Goal: Transaction & Acquisition: Purchase product/service

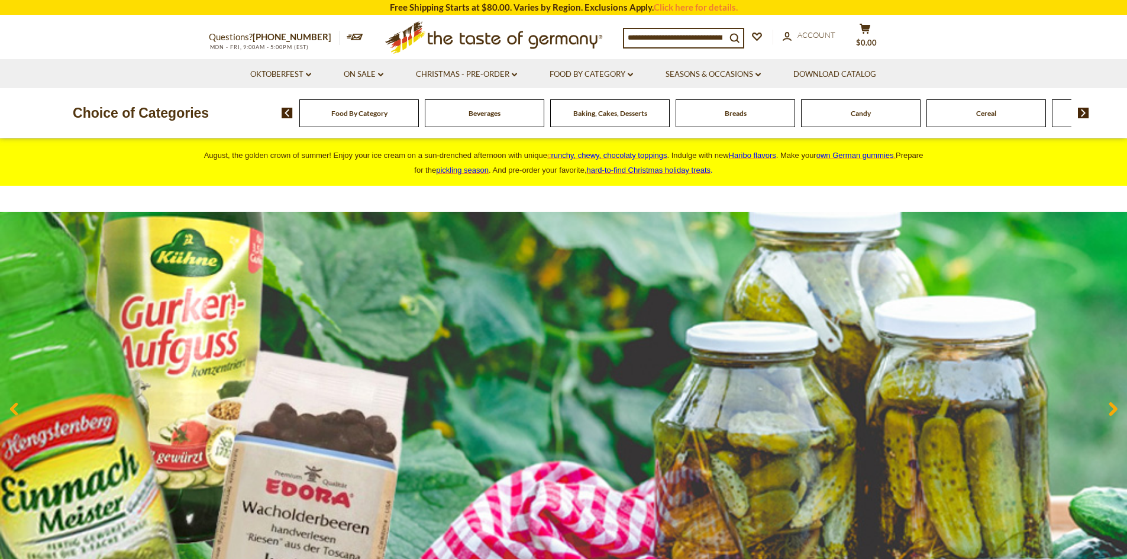
click at [419, 119] on div "Baking, Cakes, Desserts" at bounding box center [359, 113] width 120 height 28
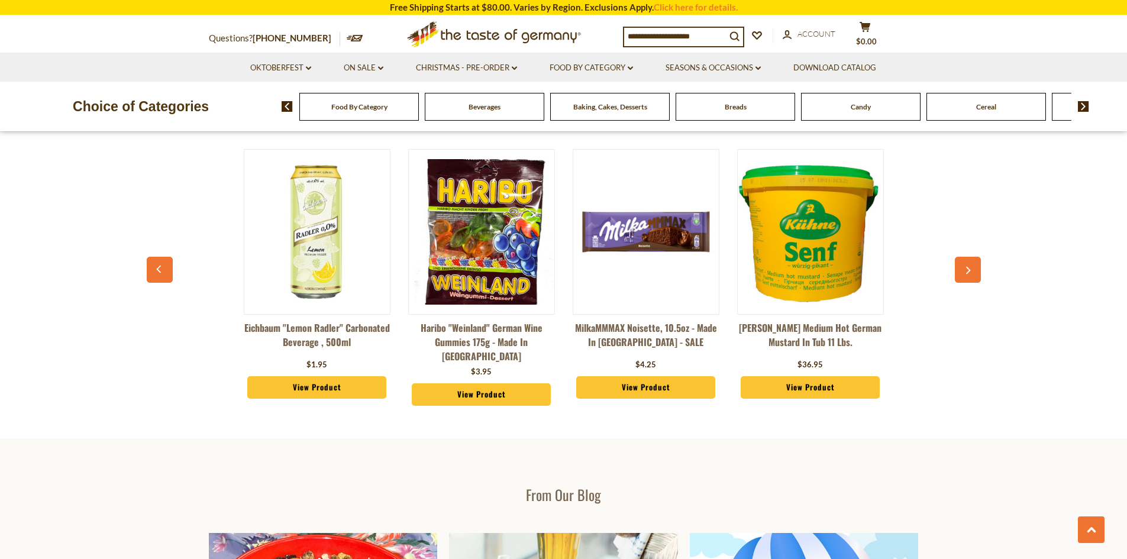
scroll to position [1429, 0]
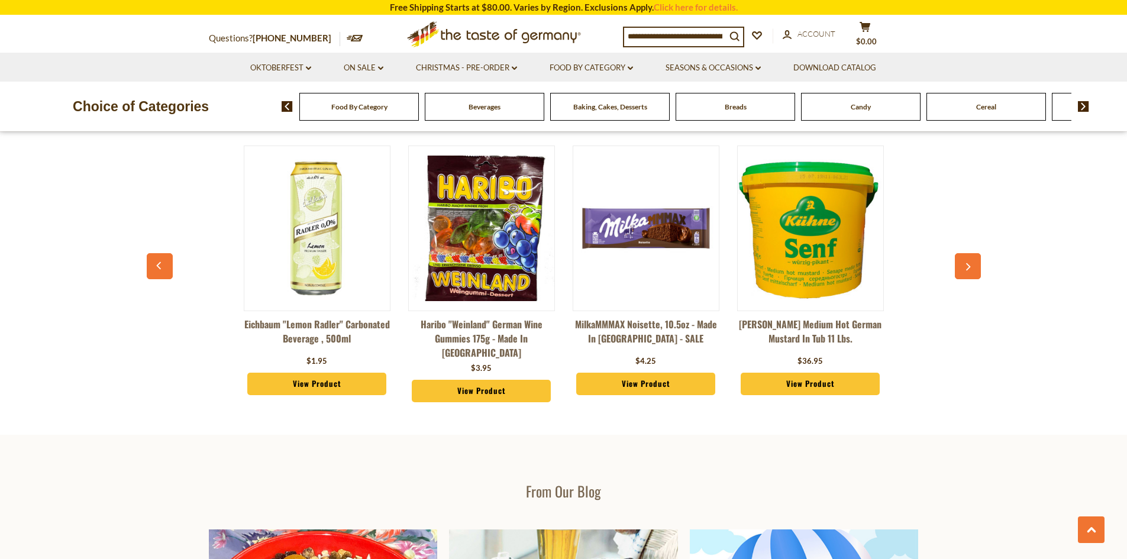
click at [967, 269] on icon "button" at bounding box center [968, 267] width 8 height 8
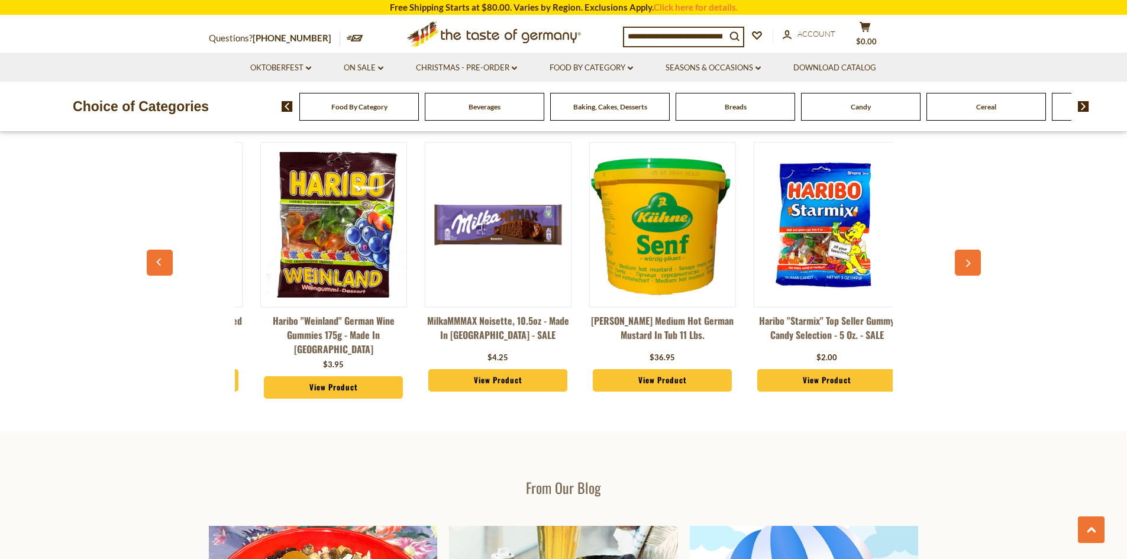
scroll to position [0, 165]
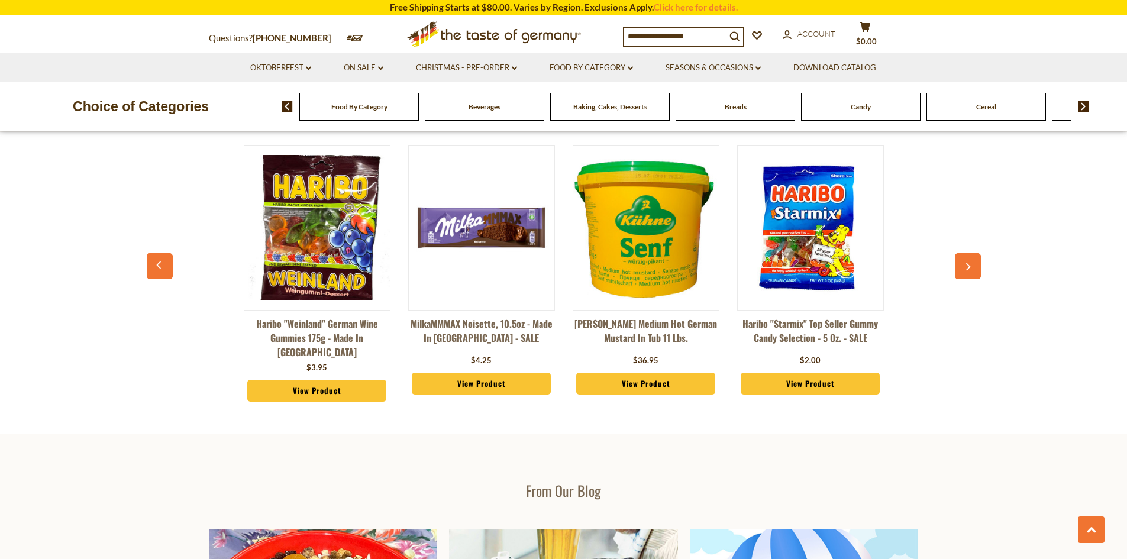
click at [967, 269] on icon "button" at bounding box center [968, 267] width 8 height 8
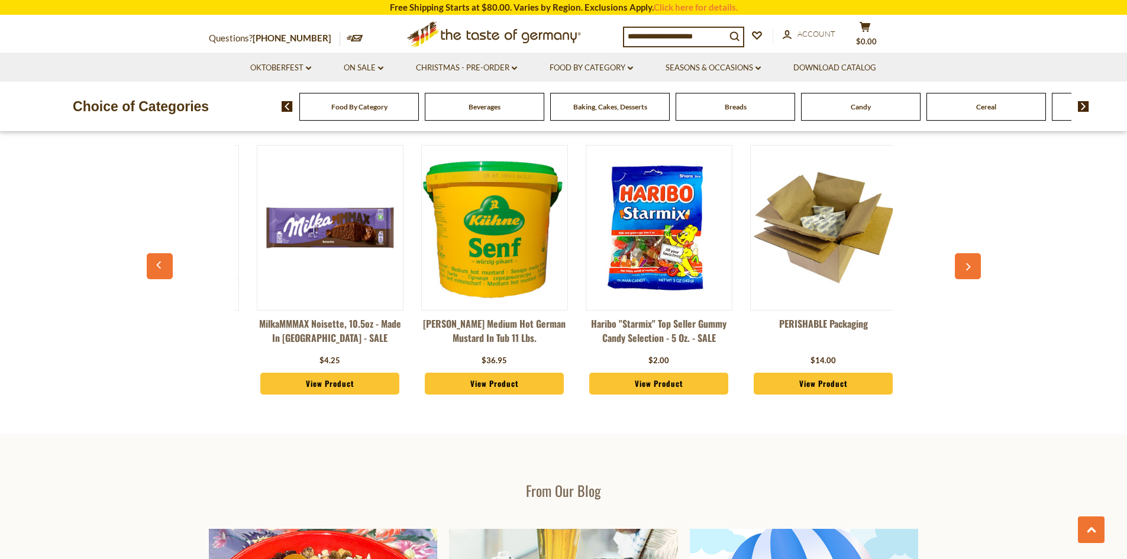
scroll to position [0, 329]
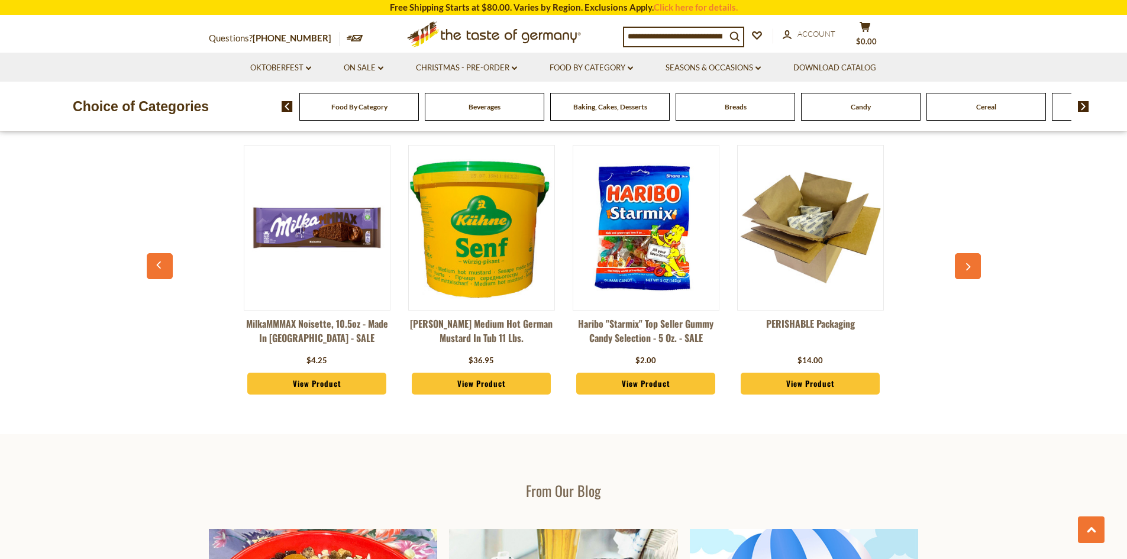
click at [966, 272] on button "button" at bounding box center [968, 266] width 26 height 26
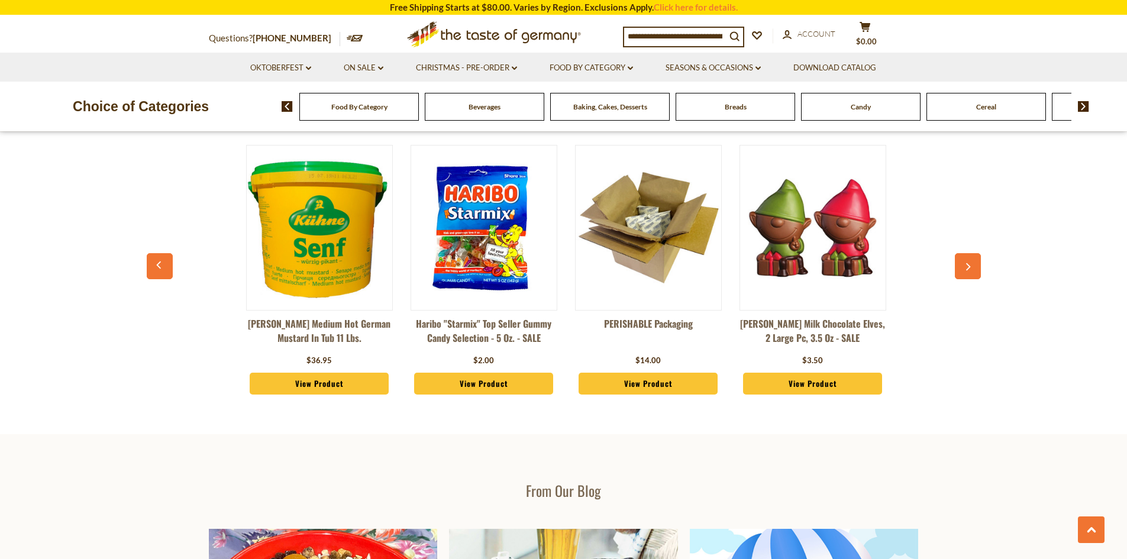
scroll to position [0, 494]
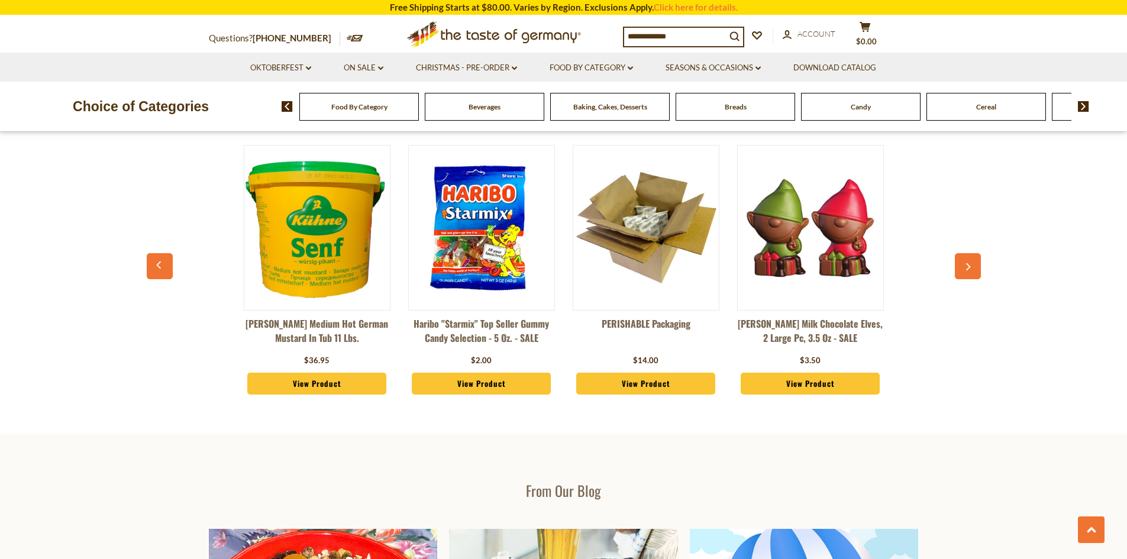
click at [953, 282] on div "Eichbaum "Lemon Radler" Carbonated Beverage , 500ml $1.95 View Product Haribo "…" at bounding box center [564, 276] width 823 height 292
click at [966, 266] on icon "button" at bounding box center [968, 267] width 8 height 8
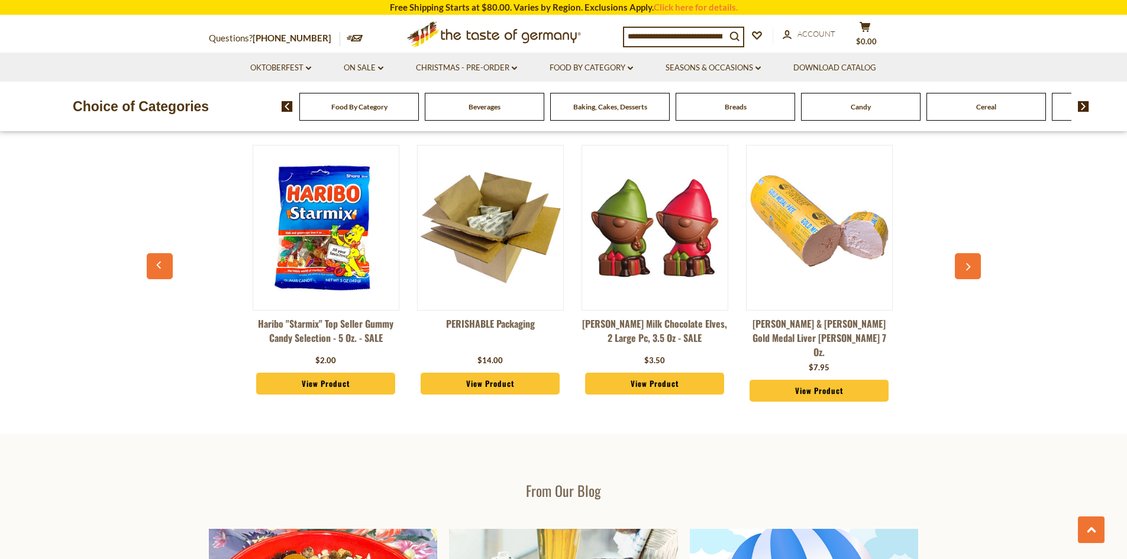
scroll to position [0, 658]
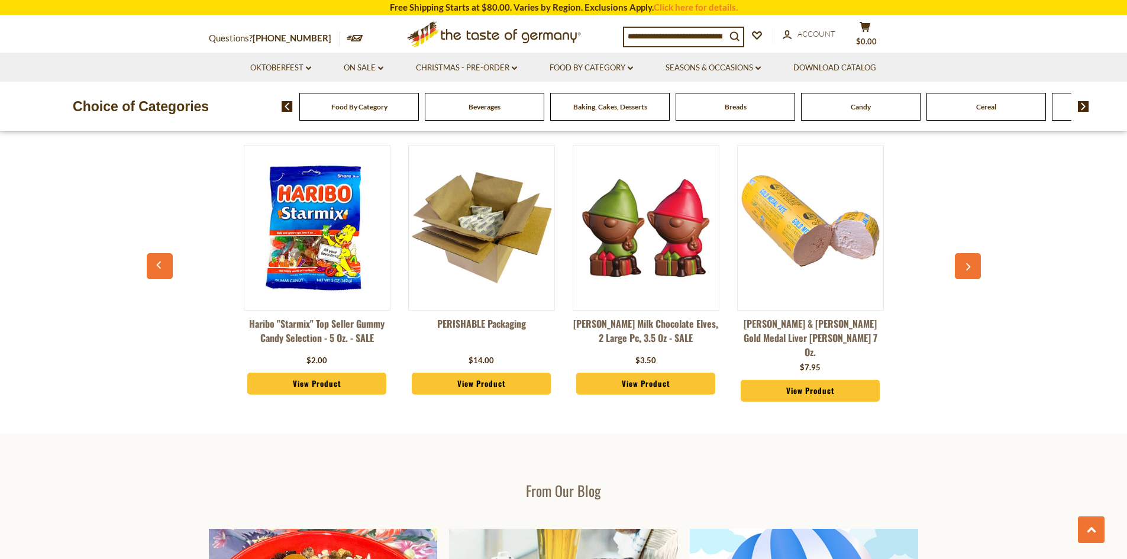
click at [966, 267] on icon "button" at bounding box center [968, 267] width 8 height 8
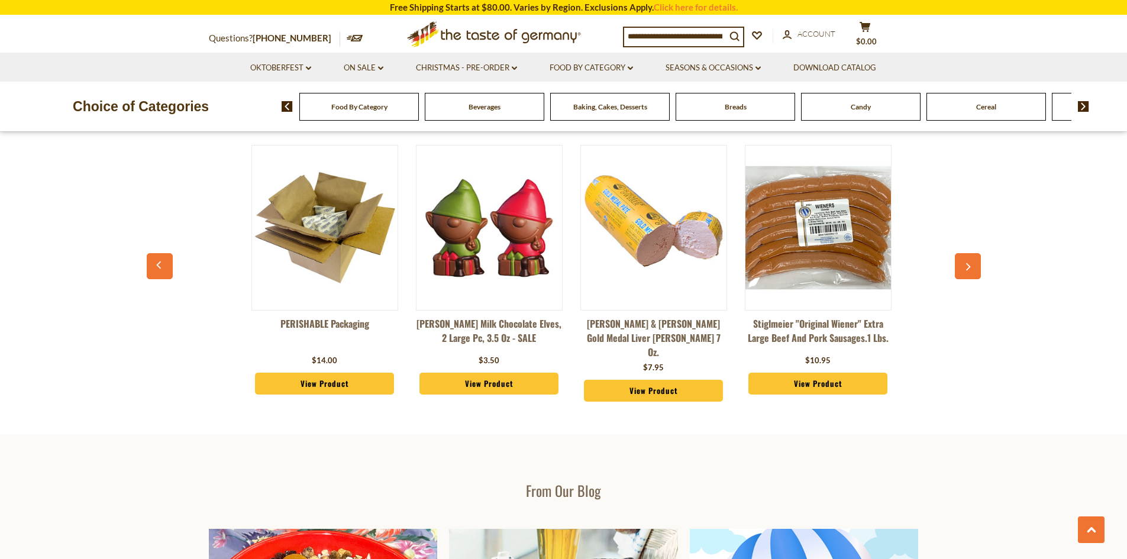
scroll to position [0, 823]
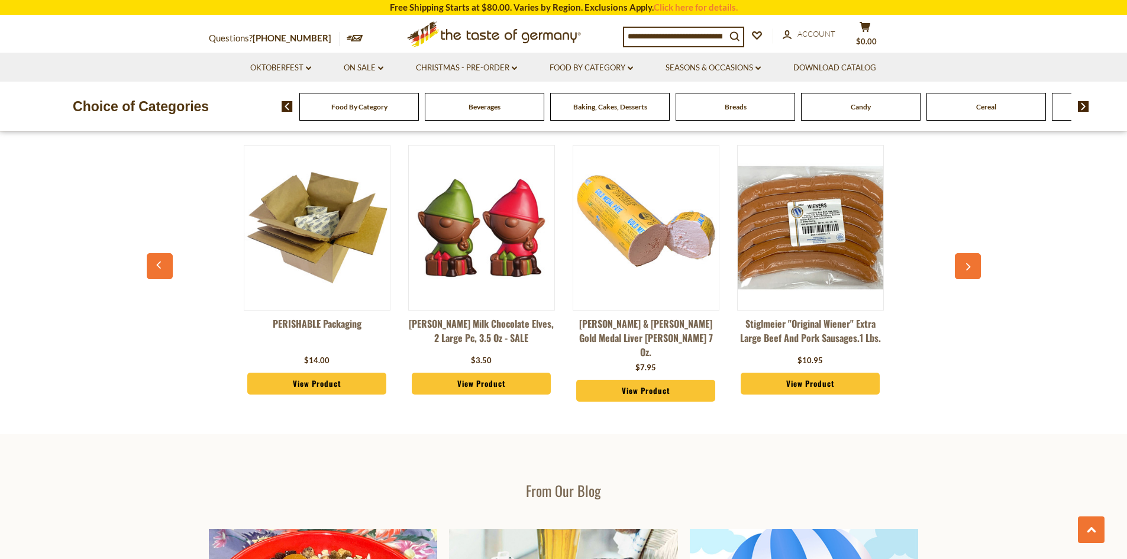
click at [966, 267] on icon "button" at bounding box center [968, 267] width 8 height 8
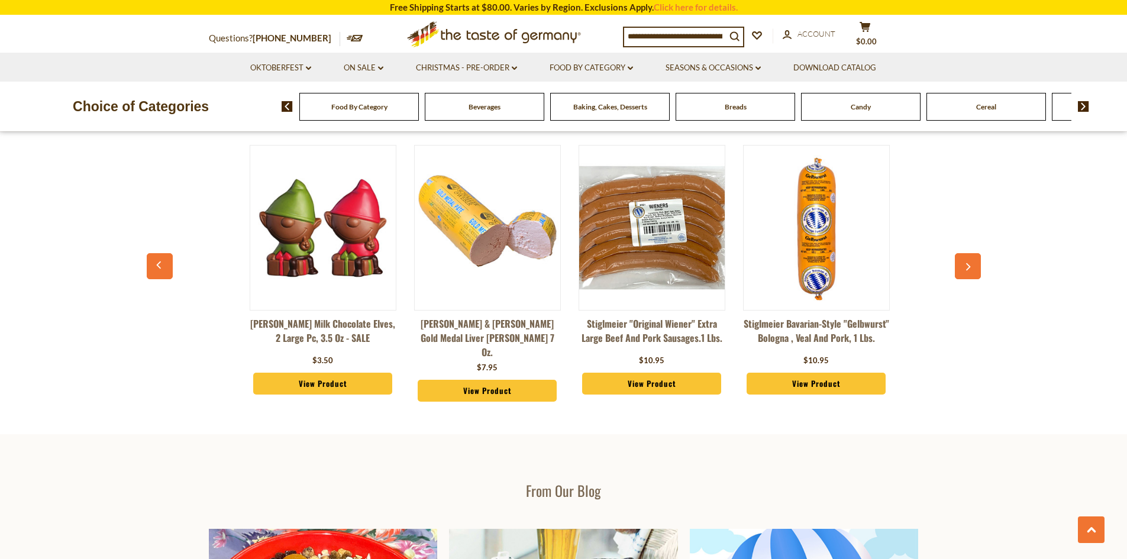
scroll to position [0, 987]
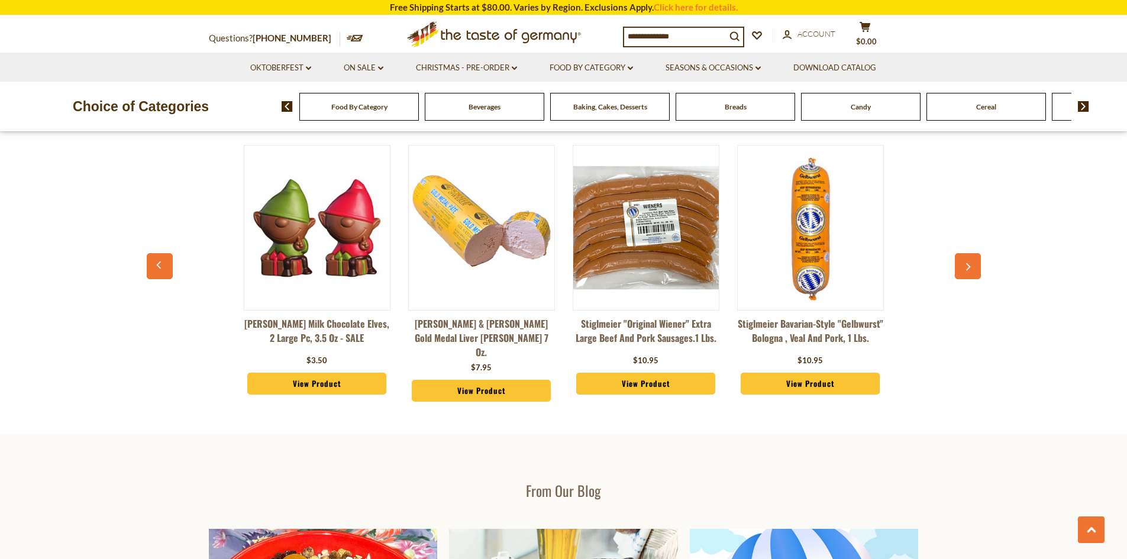
click at [966, 267] on icon "button" at bounding box center [968, 267] width 8 height 8
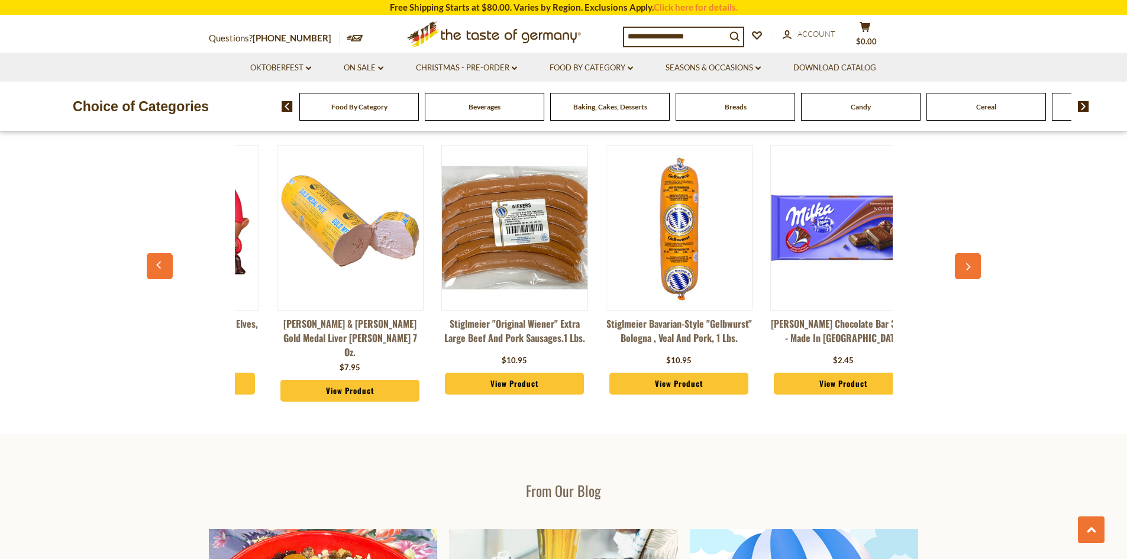
scroll to position [0, 1152]
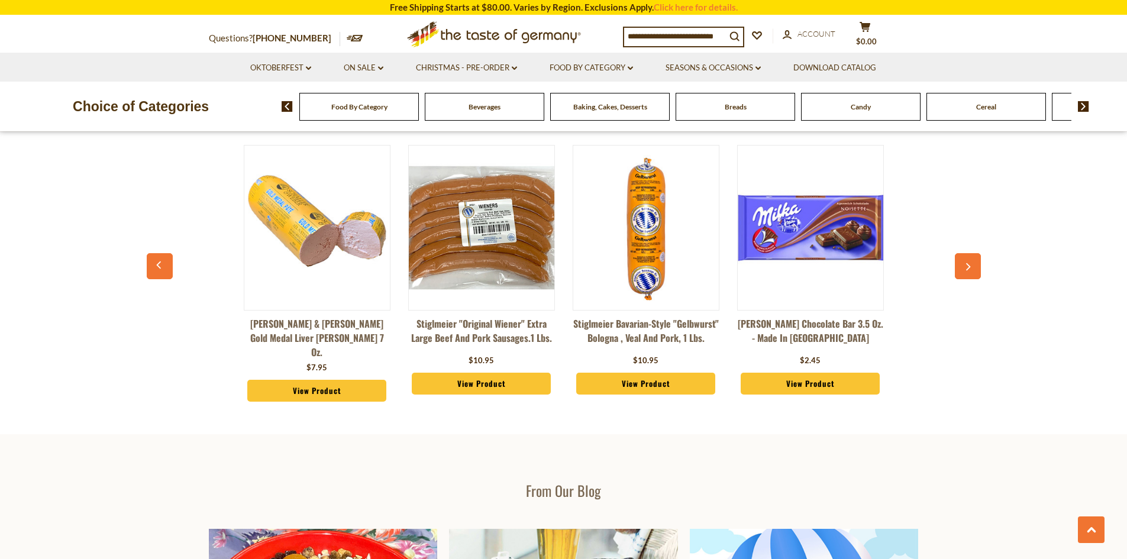
click at [966, 267] on icon "button" at bounding box center [968, 267] width 8 height 8
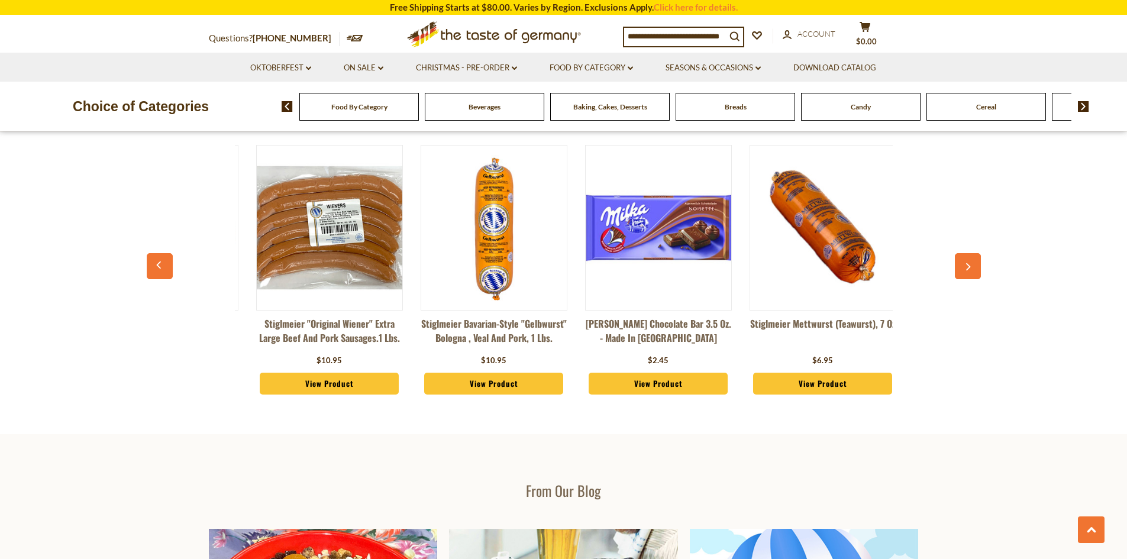
scroll to position [0, 1316]
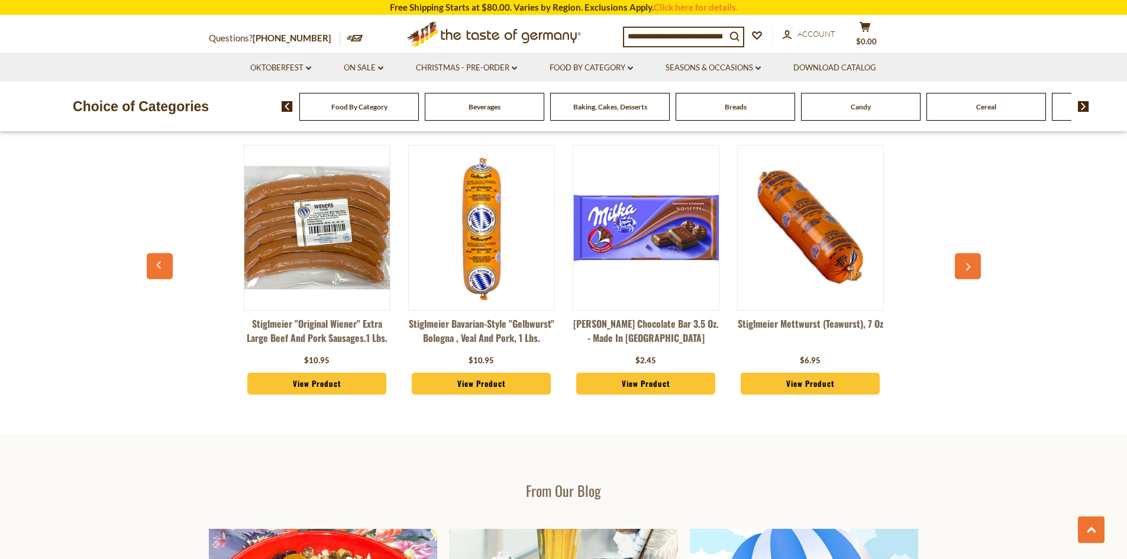
click at [966, 267] on icon "button" at bounding box center [968, 267] width 8 height 8
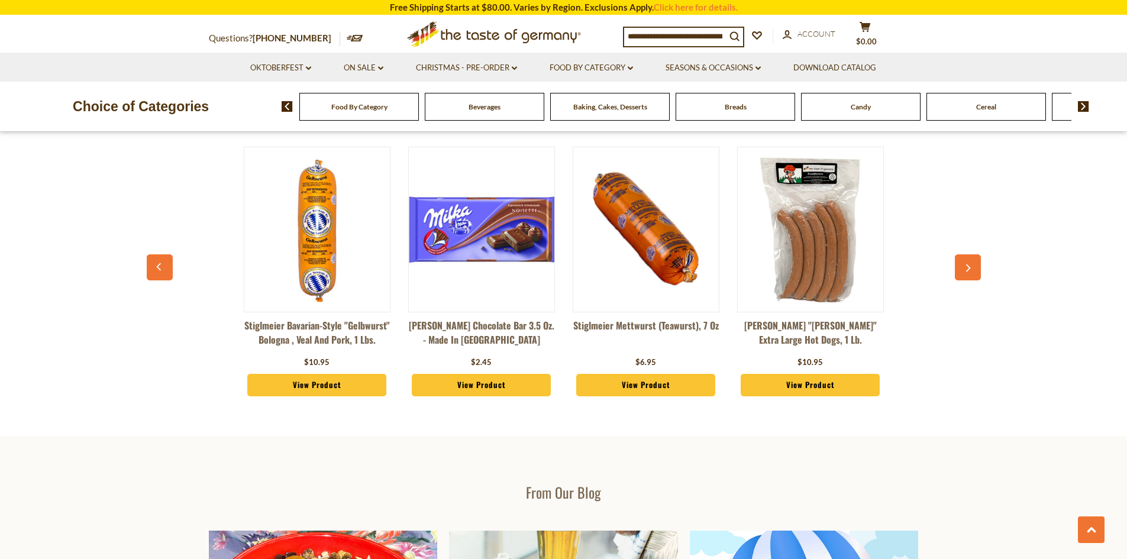
scroll to position [1401, 0]
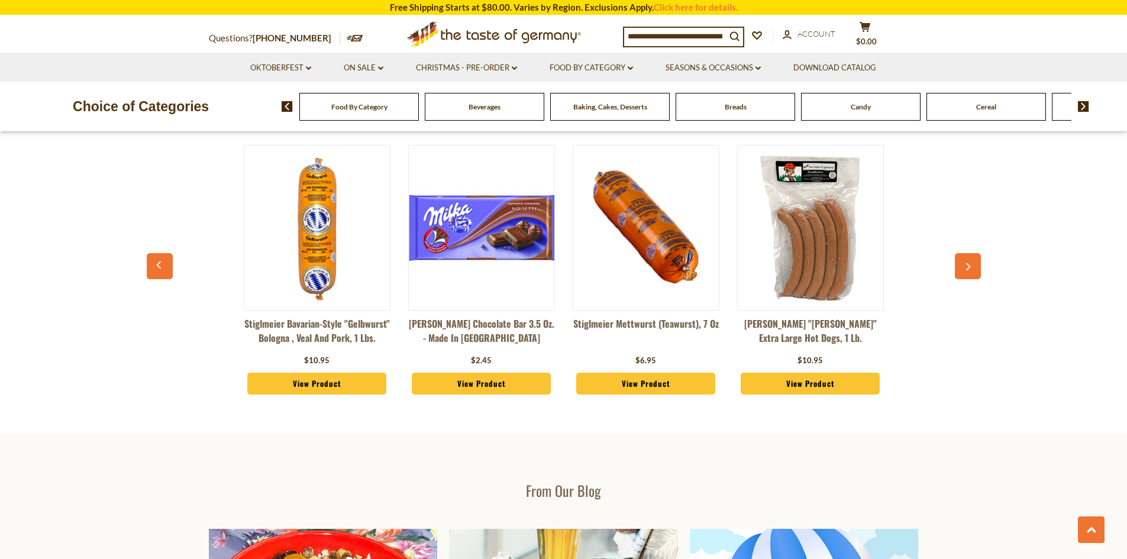
click at [965, 269] on icon "button" at bounding box center [968, 267] width 8 height 8
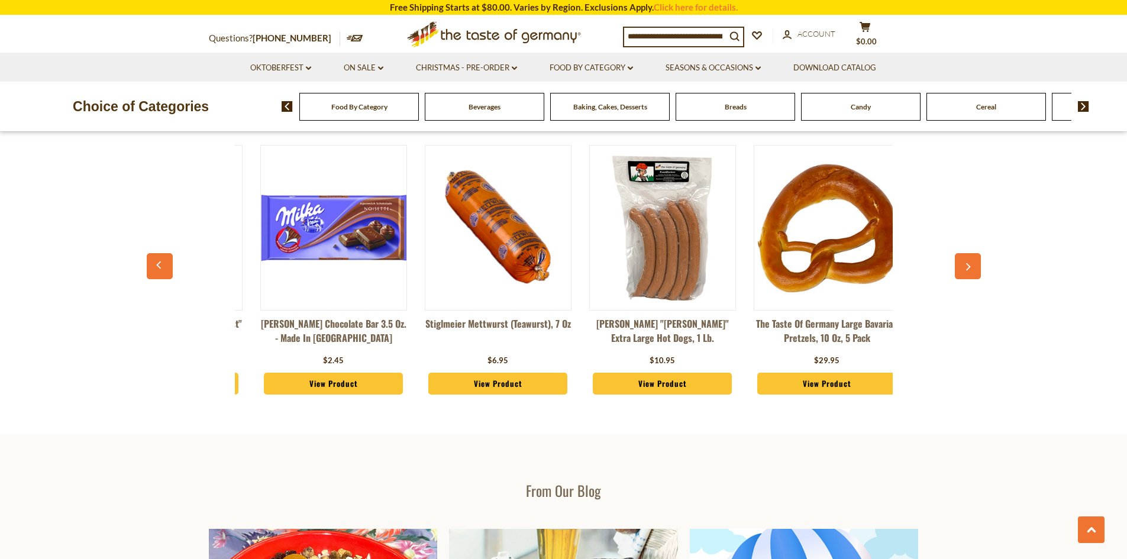
scroll to position [0, 1645]
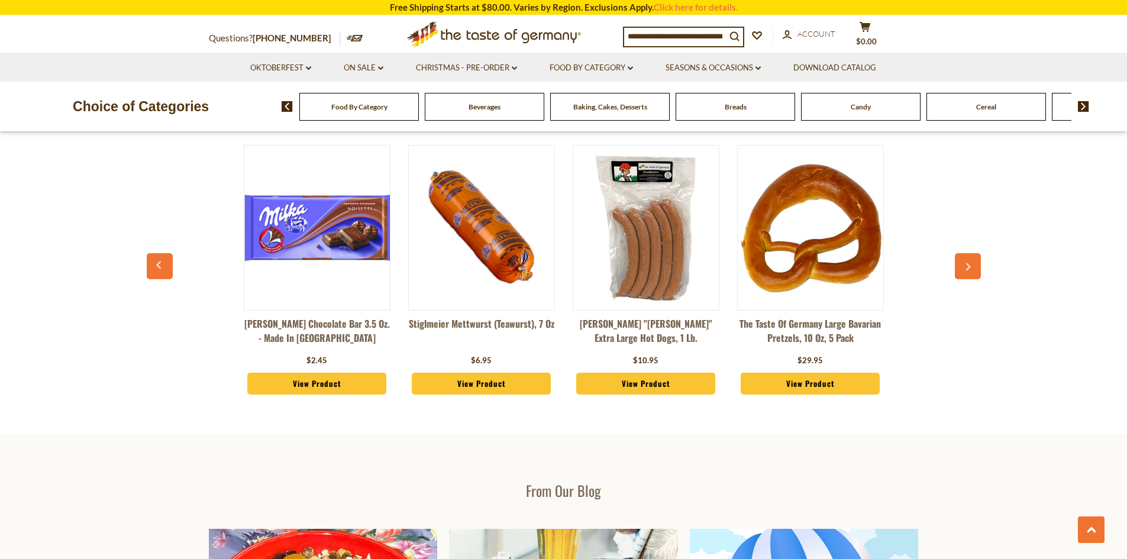
click at [966, 268] on icon "button" at bounding box center [968, 267] width 8 height 8
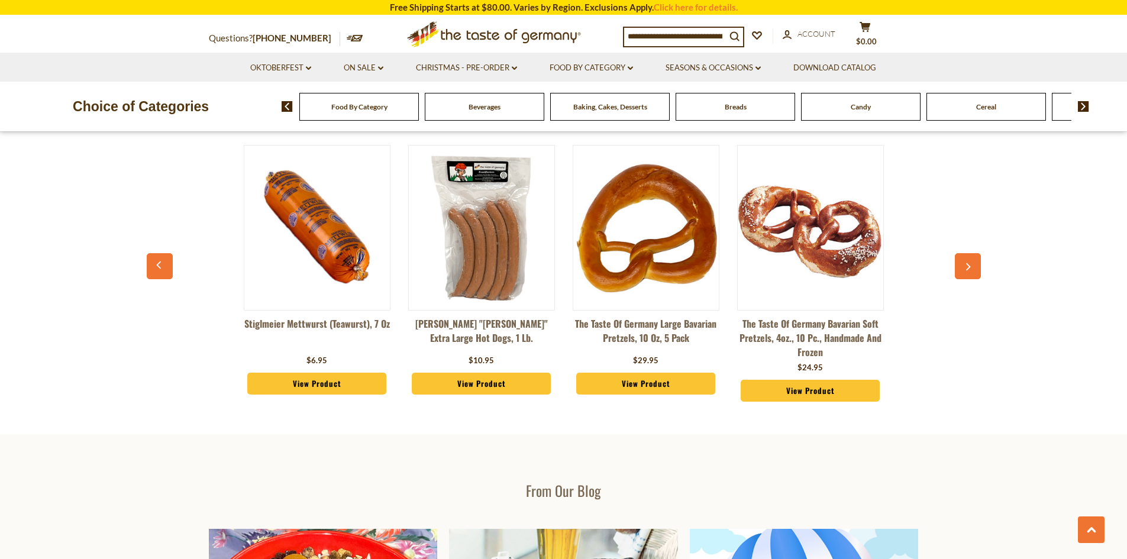
click at [966, 268] on icon "button" at bounding box center [968, 267] width 8 height 8
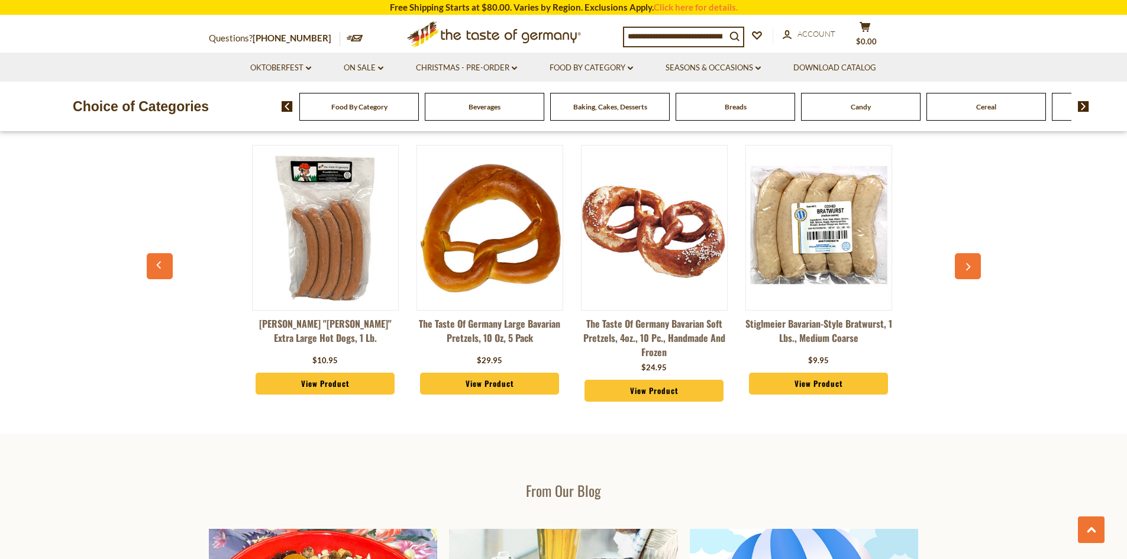
scroll to position [0, 1974]
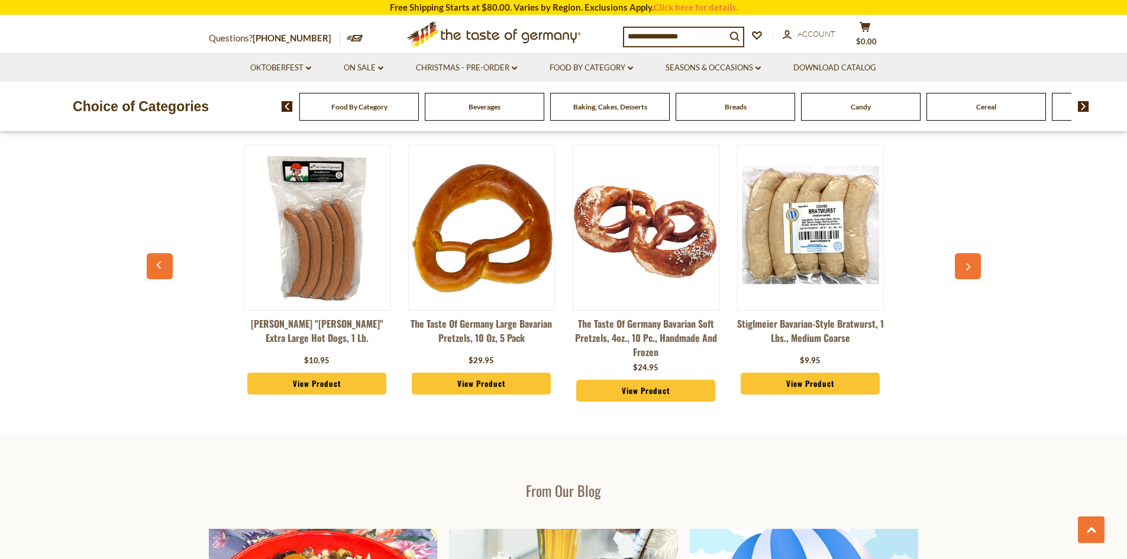
click at [966, 268] on icon "button" at bounding box center [968, 267] width 8 height 8
click at [966, 267] on icon "button" at bounding box center [968, 267] width 8 height 8
click at [967, 265] on icon "button" at bounding box center [968, 267] width 8 height 8
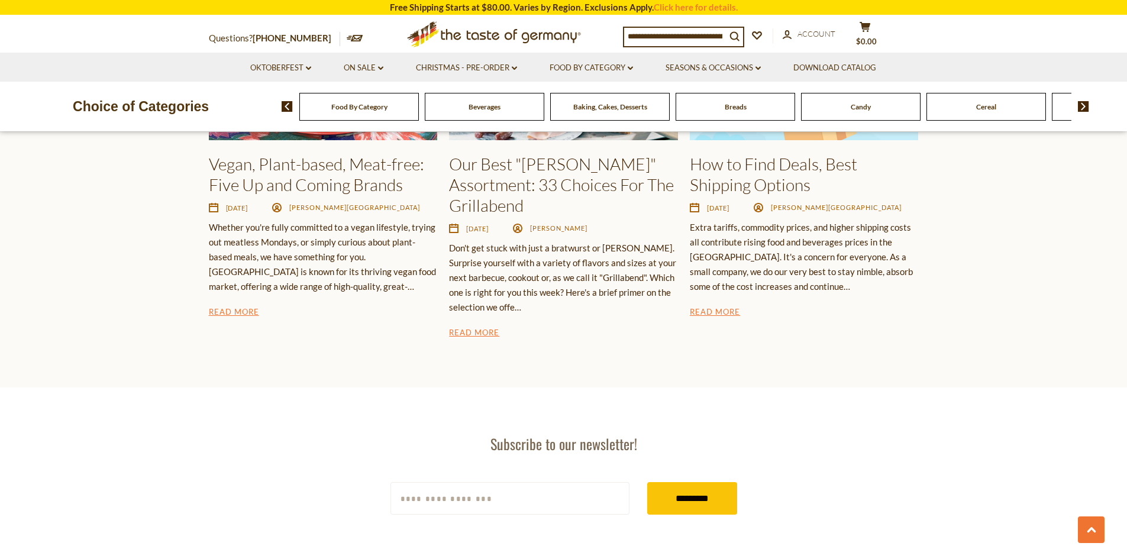
scroll to position [1978, 0]
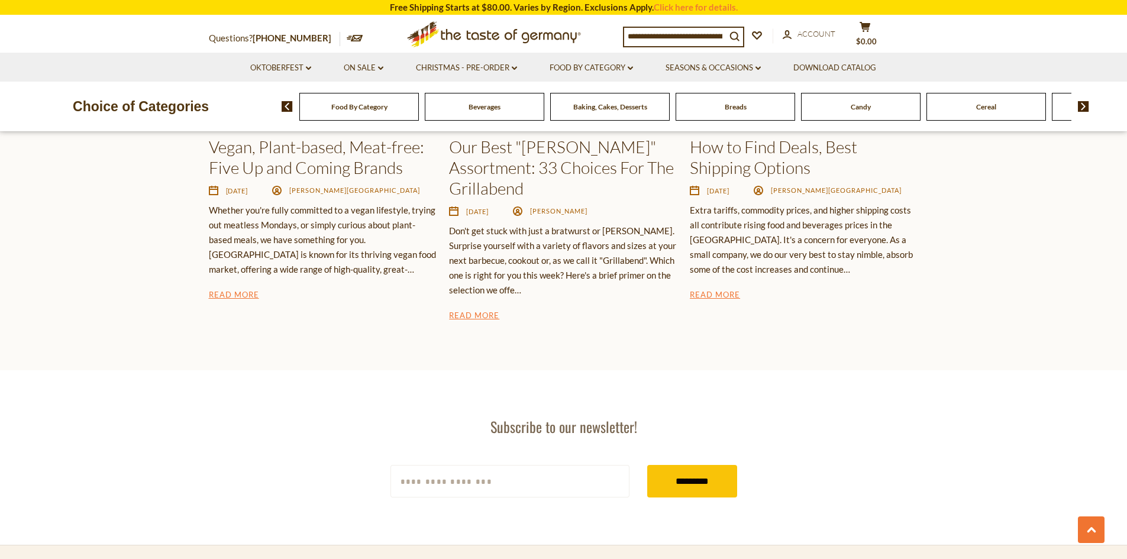
click at [419, 115] on div "Baking, Cakes, Desserts" at bounding box center [359, 107] width 120 height 28
click at [419, 118] on div "Baking, Cakes, Desserts" at bounding box center [359, 107] width 120 height 28
click at [419, 120] on div "Baking, Cakes, Desserts" at bounding box center [359, 107] width 120 height 28
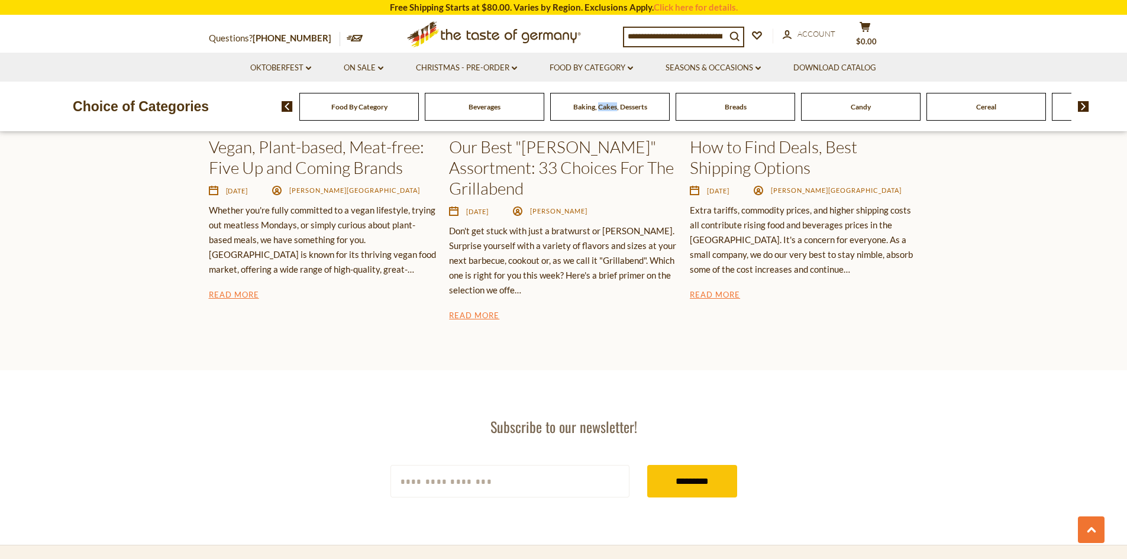
click at [419, 119] on div "Baking, Cakes, Desserts" at bounding box center [359, 107] width 120 height 28
click at [419, 121] on div "Baking, Cakes, Desserts" at bounding box center [359, 107] width 120 height 28
click at [679, 36] on input at bounding box center [675, 36] width 102 height 17
click at [665, 37] on input at bounding box center [675, 36] width 102 height 17
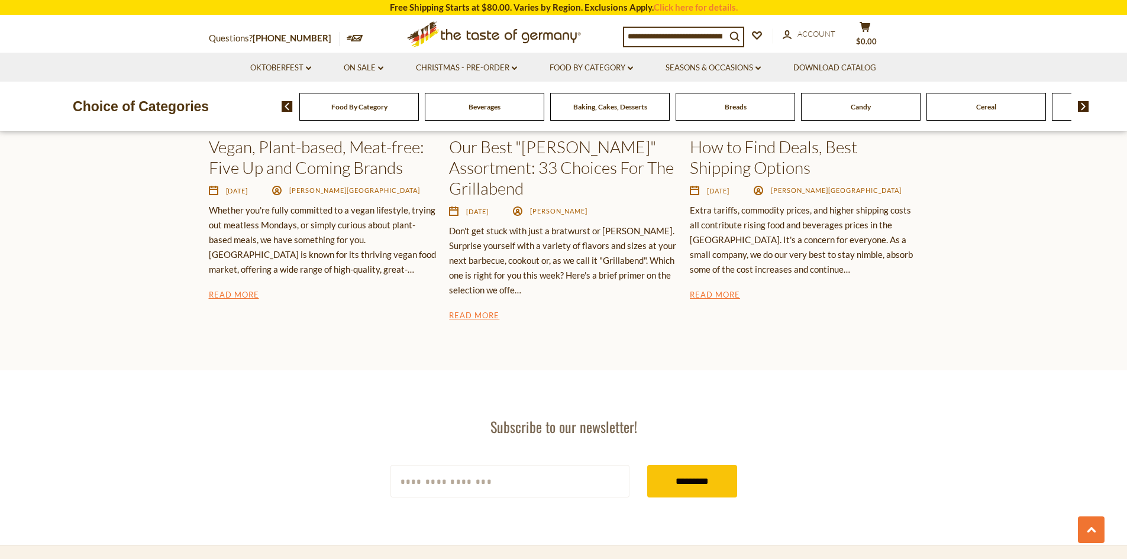
click at [726, 35] on input at bounding box center [675, 36] width 102 height 17
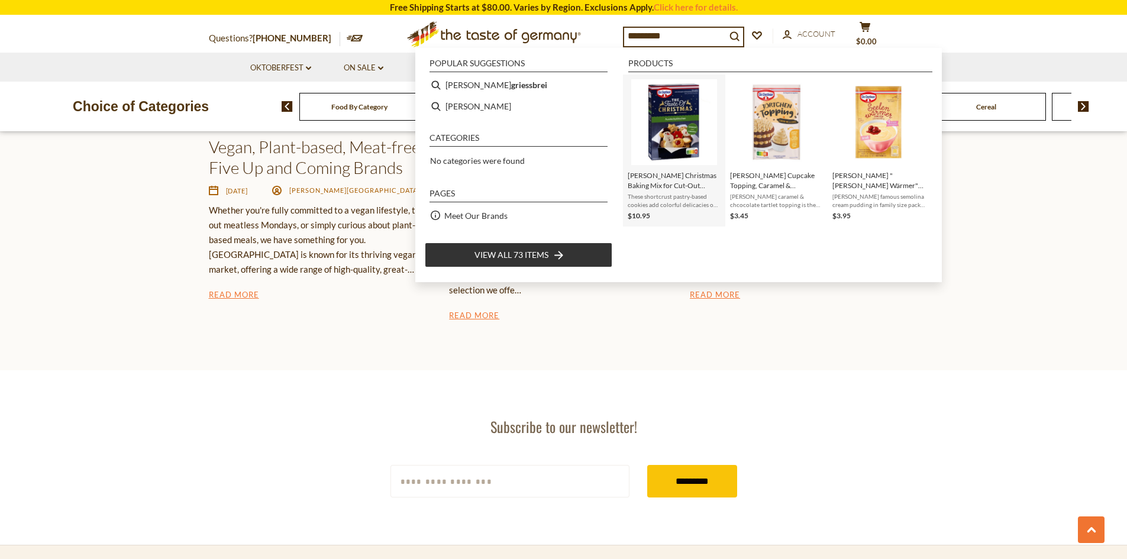
type input "*********"
click at [668, 145] on img "Dr. Oetker Christmas Baking Mix for Cut-Out Cookies, 500g" at bounding box center [674, 122] width 86 height 86
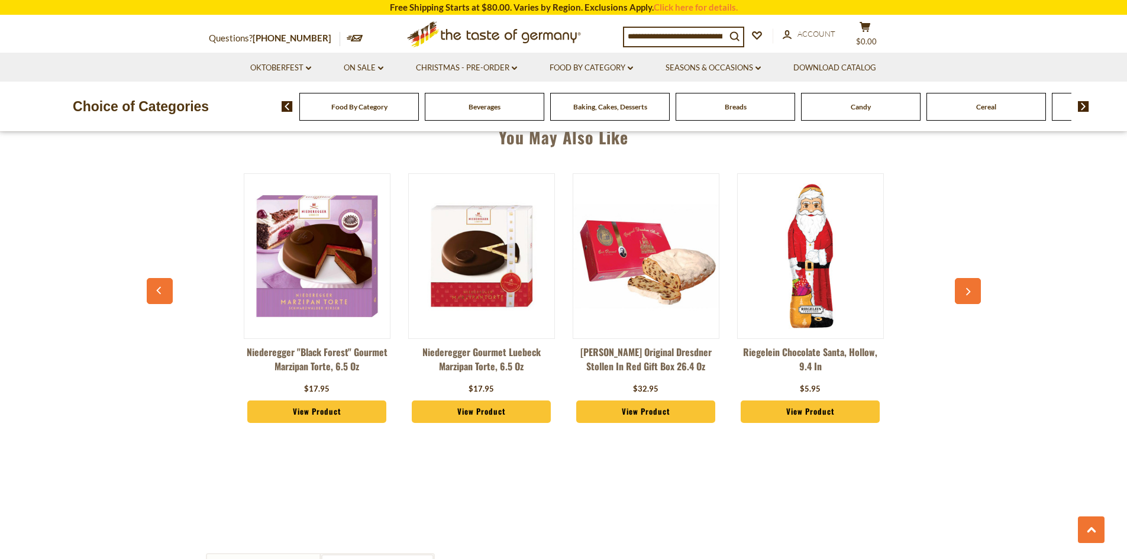
scroll to position [835, 0]
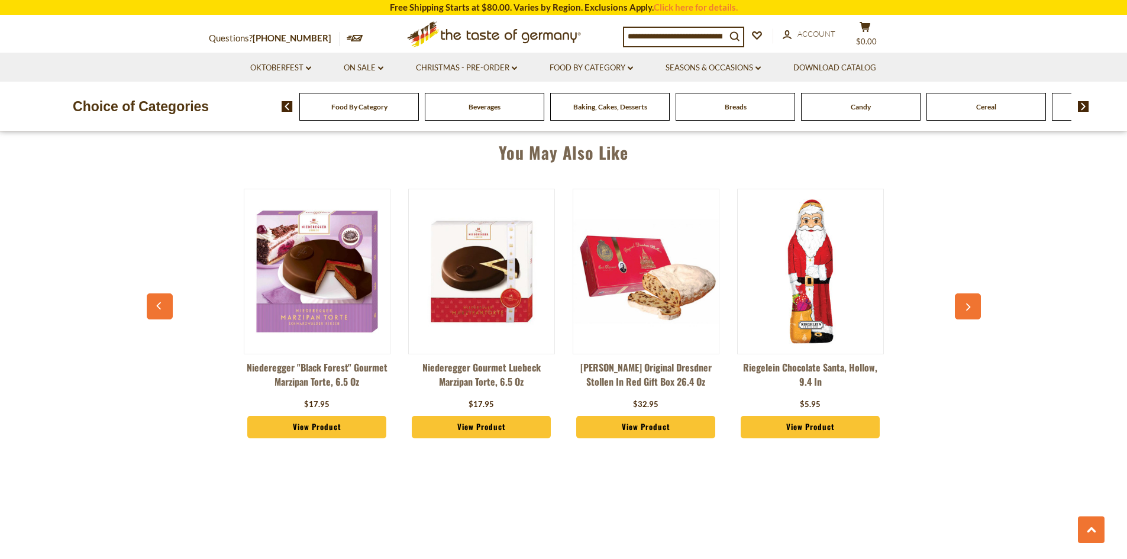
click at [971, 307] on icon "button" at bounding box center [968, 308] width 8 height 8
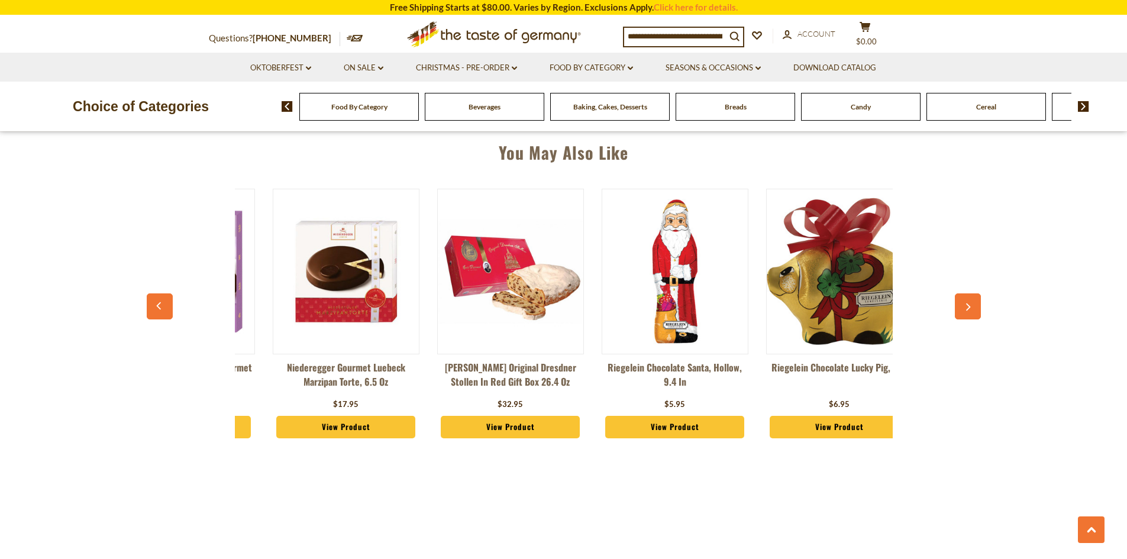
scroll to position [0, 165]
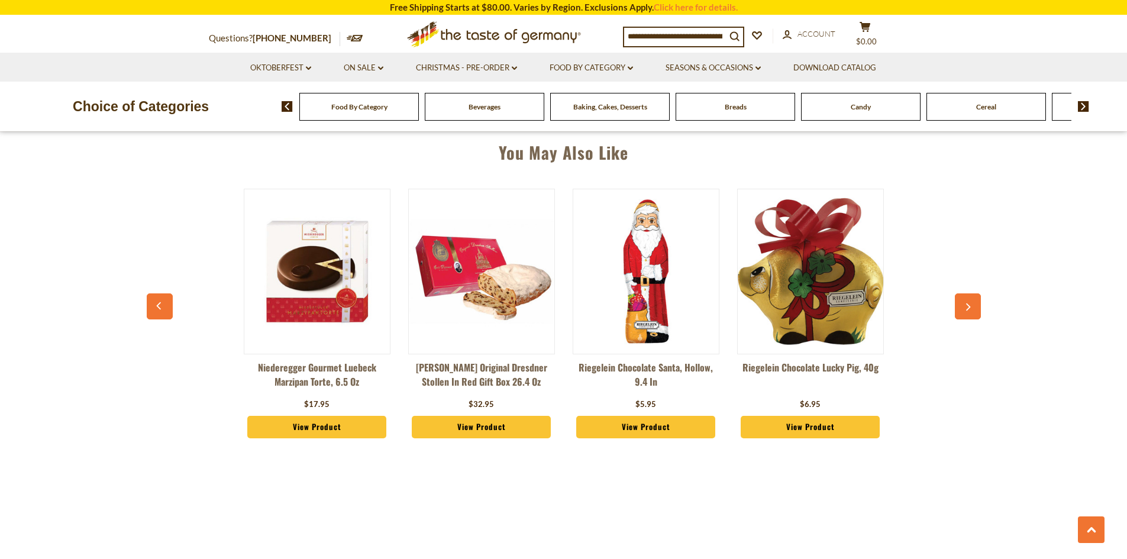
click at [971, 307] on icon "button" at bounding box center [968, 308] width 8 height 8
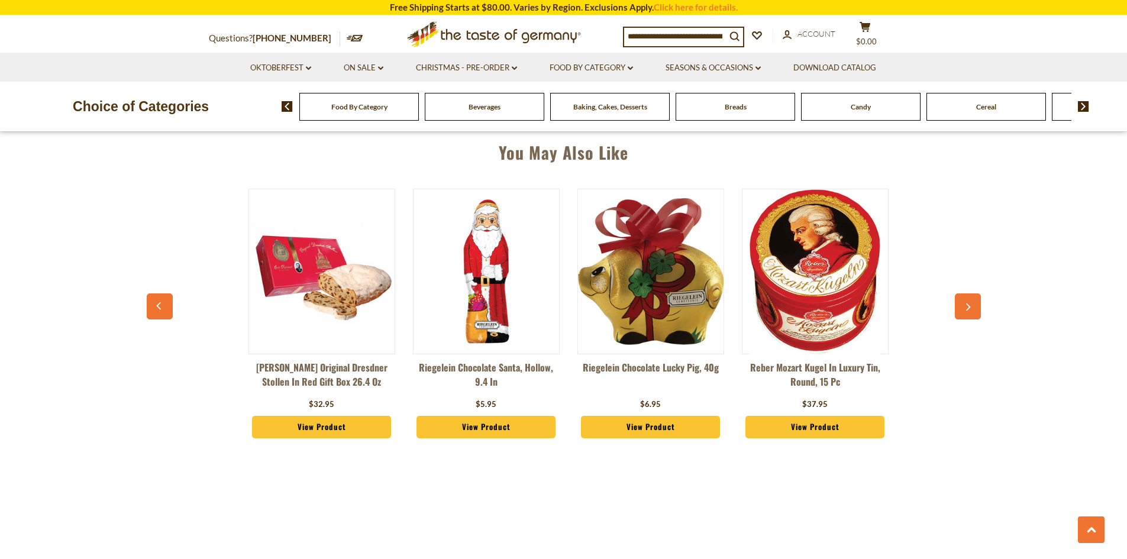
scroll to position [0, 329]
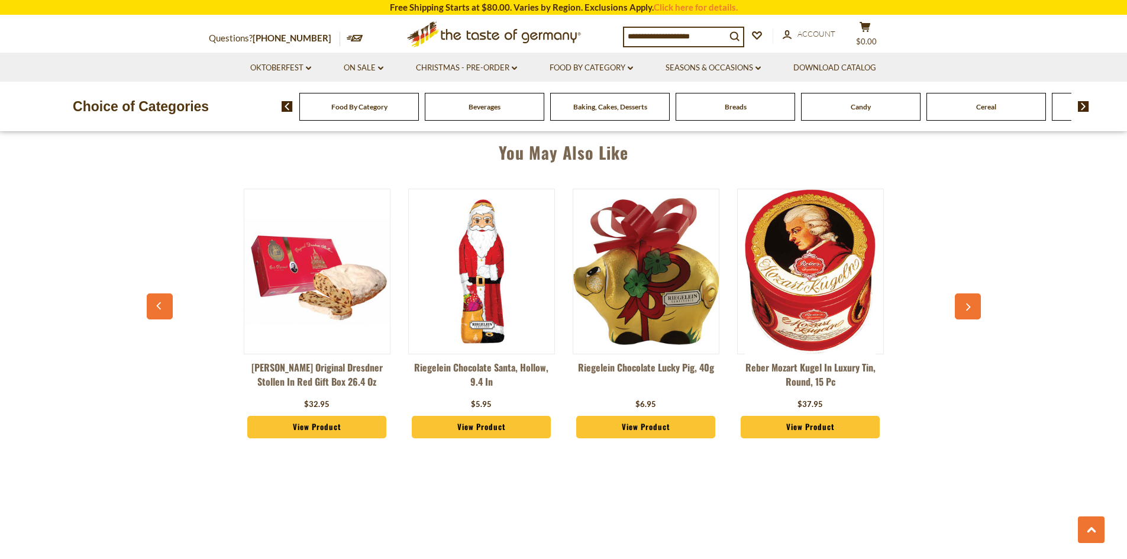
click at [971, 307] on icon "button" at bounding box center [968, 308] width 8 height 8
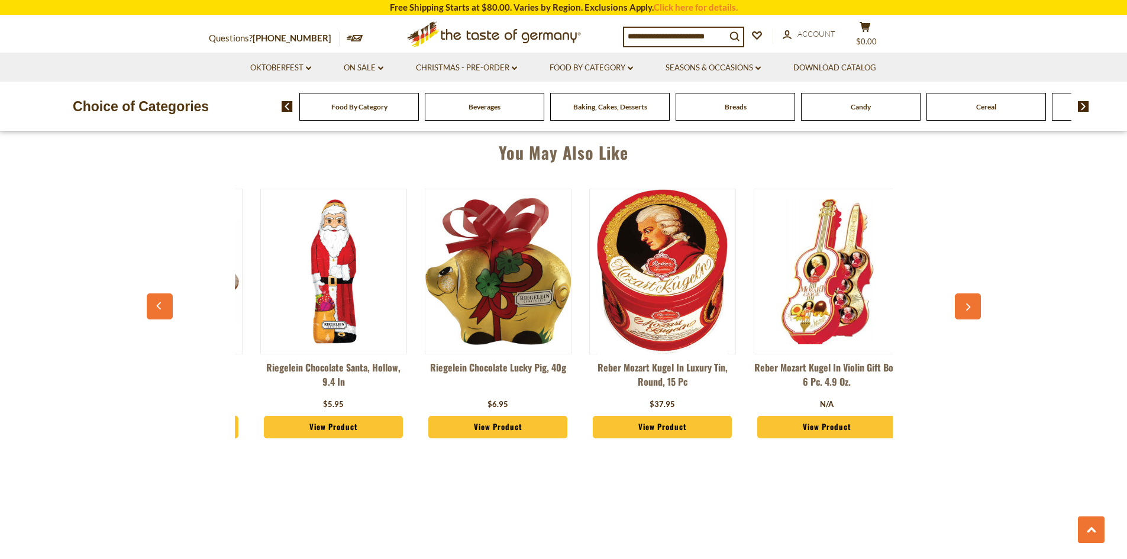
scroll to position [0, 494]
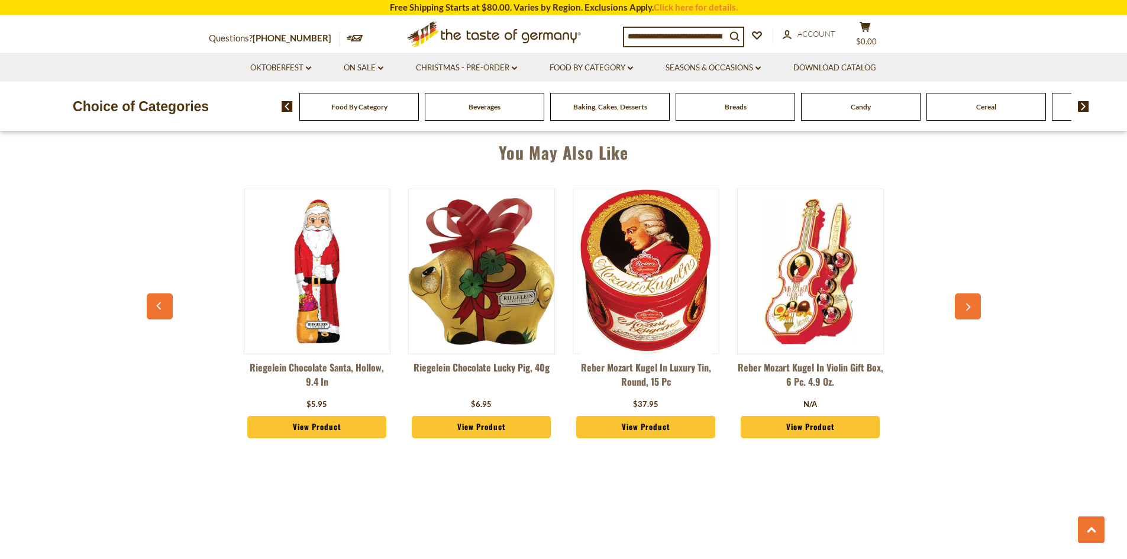
click at [971, 307] on icon "button" at bounding box center [968, 308] width 8 height 8
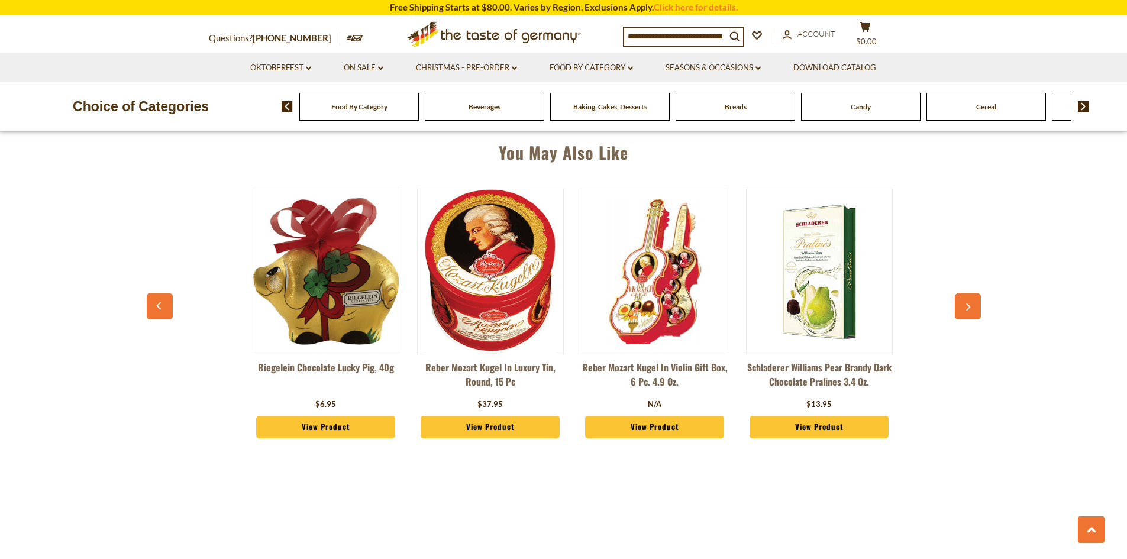
scroll to position [0, 658]
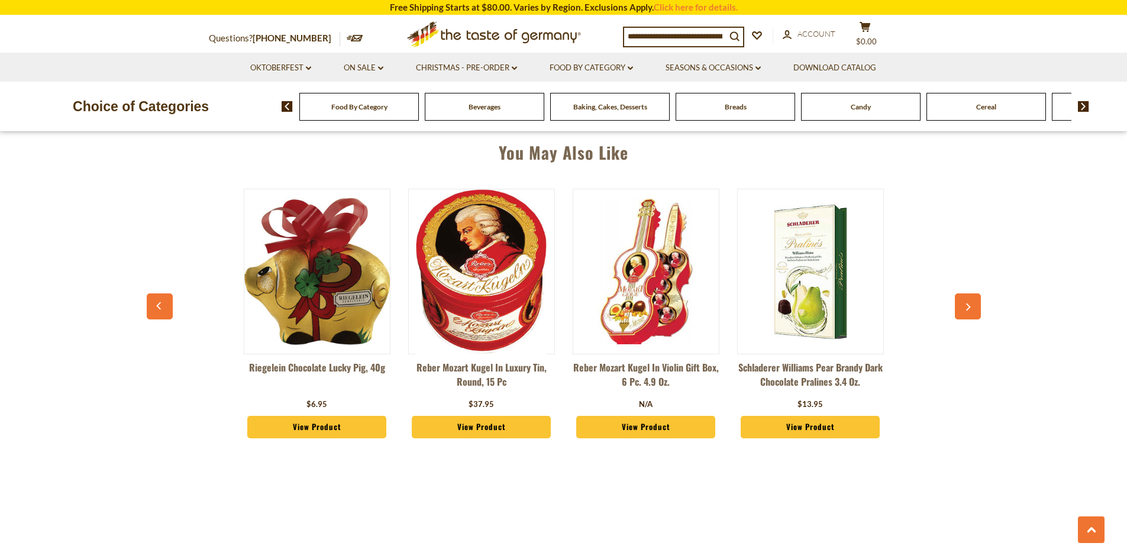
click at [971, 304] on icon "button" at bounding box center [968, 308] width 8 height 8
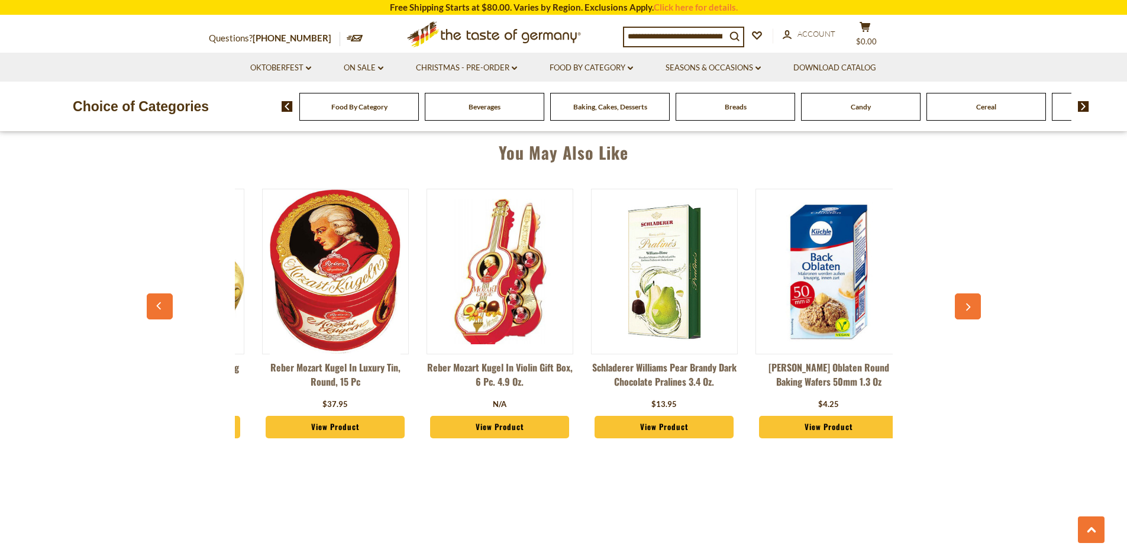
scroll to position [0, 823]
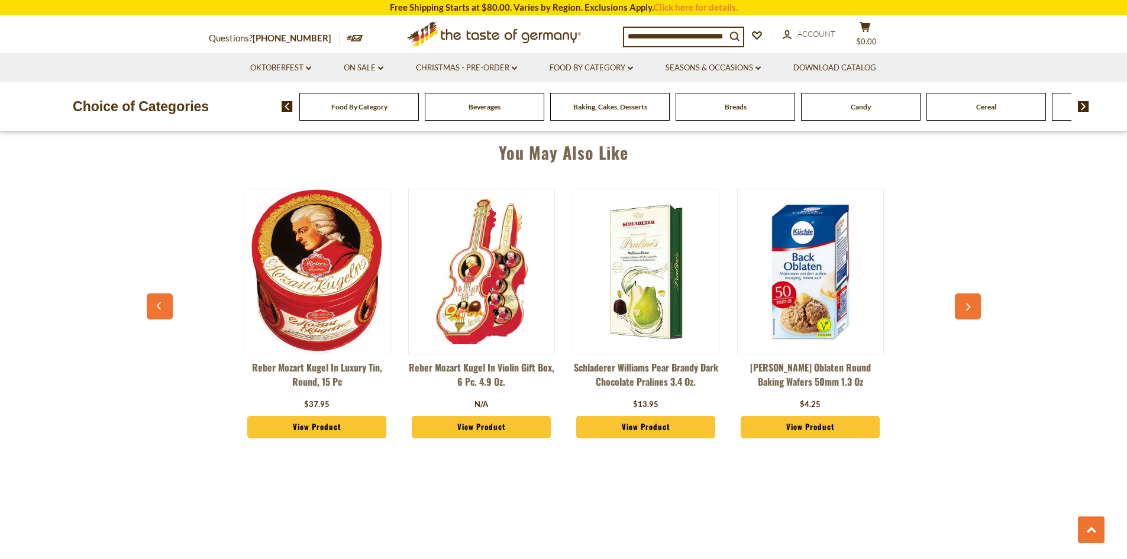
click at [971, 304] on icon "button" at bounding box center [968, 308] width 8 height 8
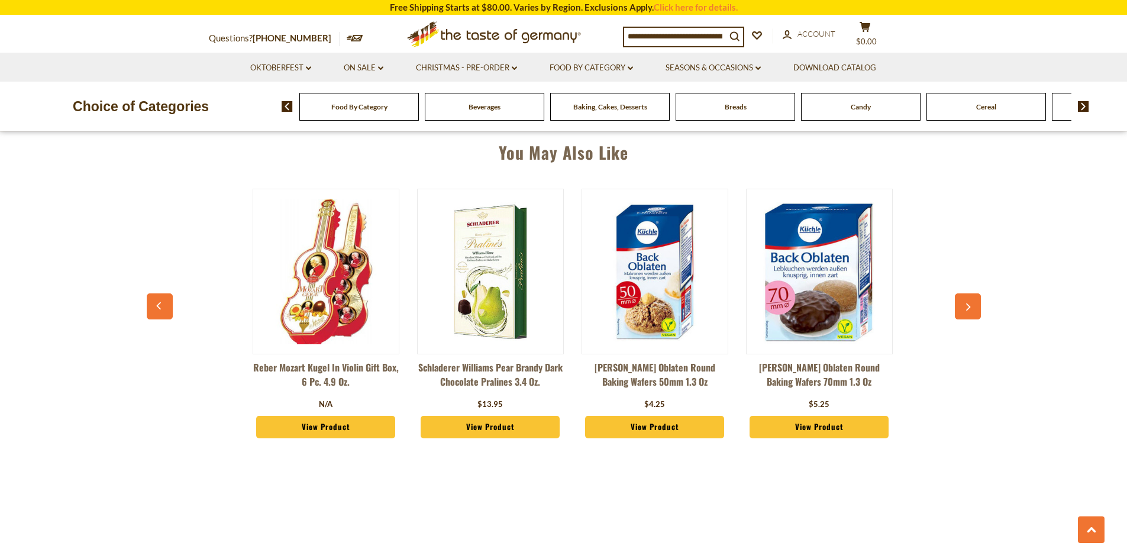
scroll to position [0, 987]
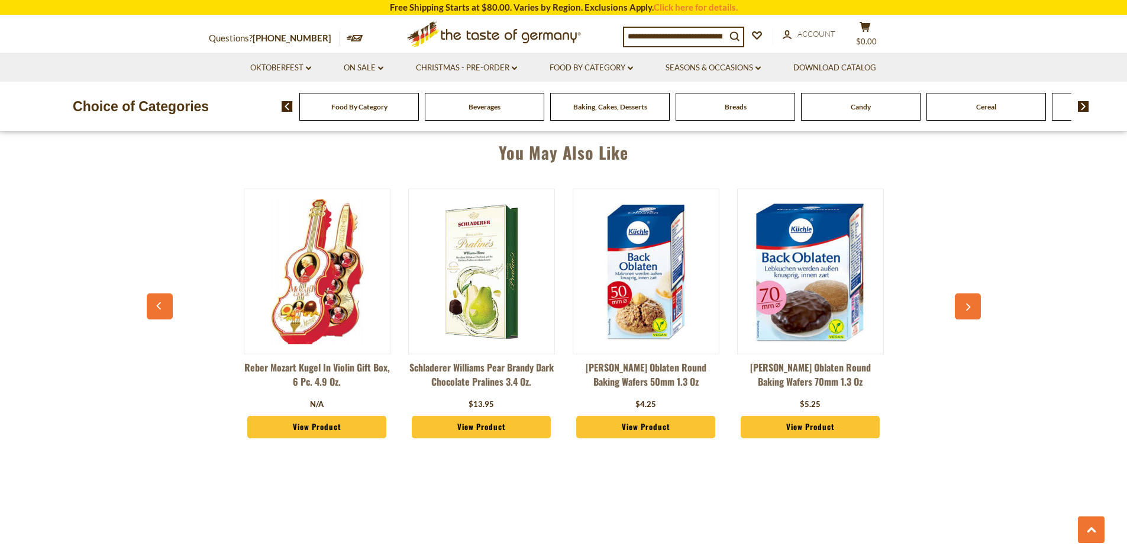
click at [971, 304] on icon "button" at bounding box center [968, 308] width 8 height 8
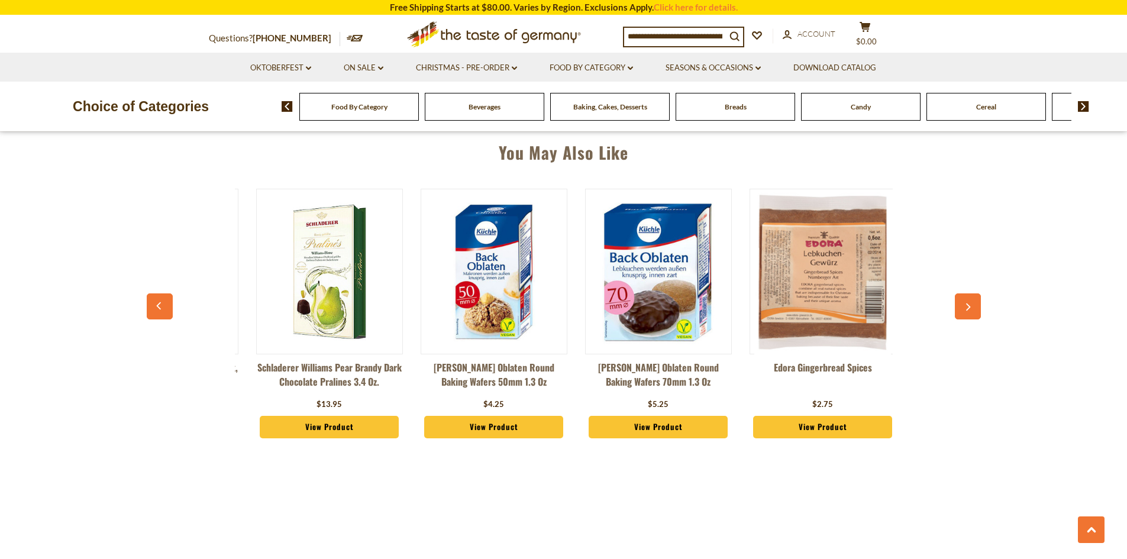
scroll to position [0, 1152]
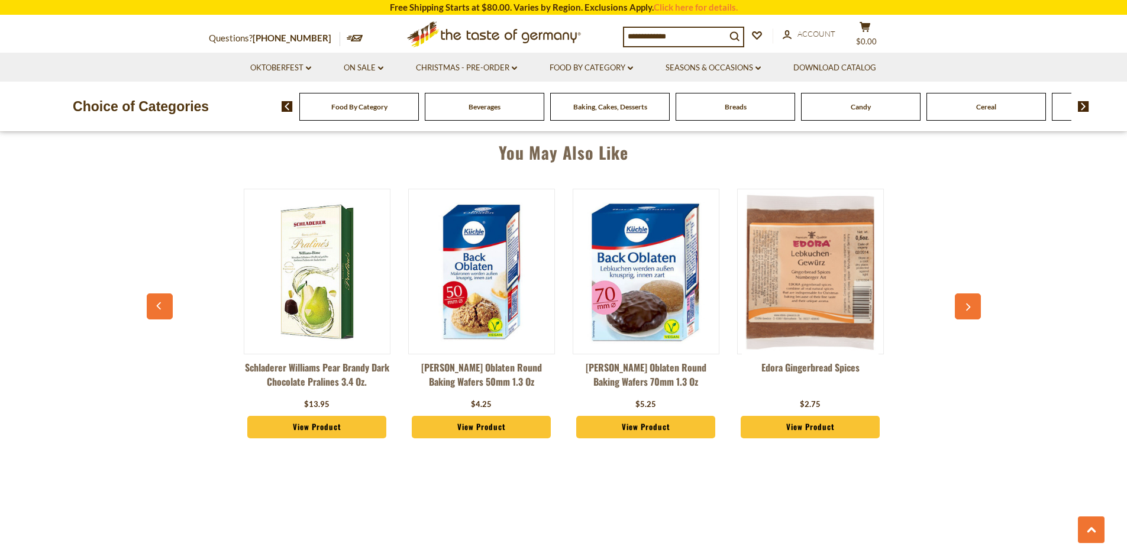
click at [971, 304] on icon "button" at bounding box center [968, 308] width 8 height 8
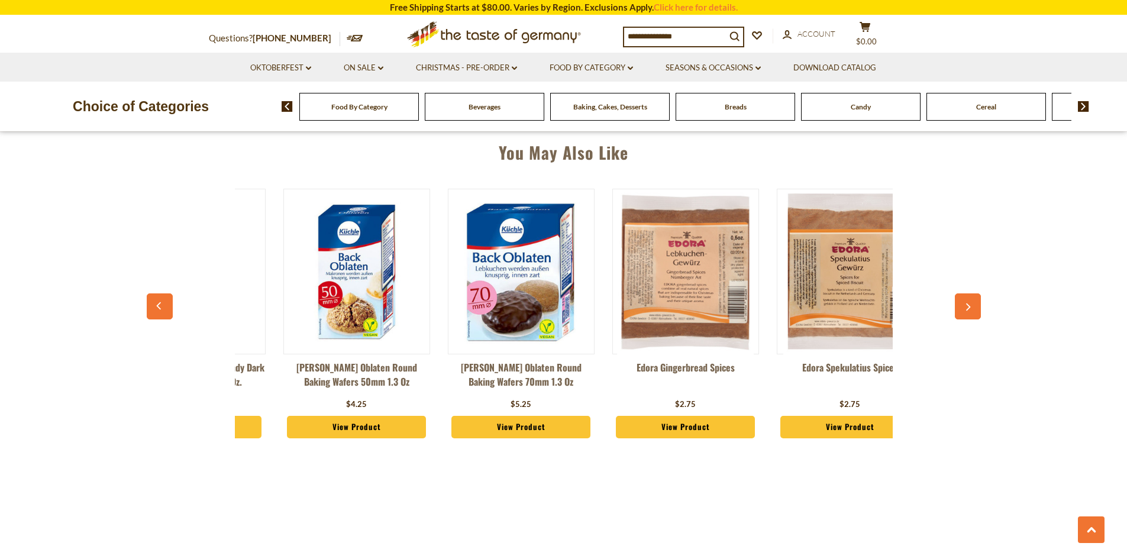
scroll to position [0, 1316]
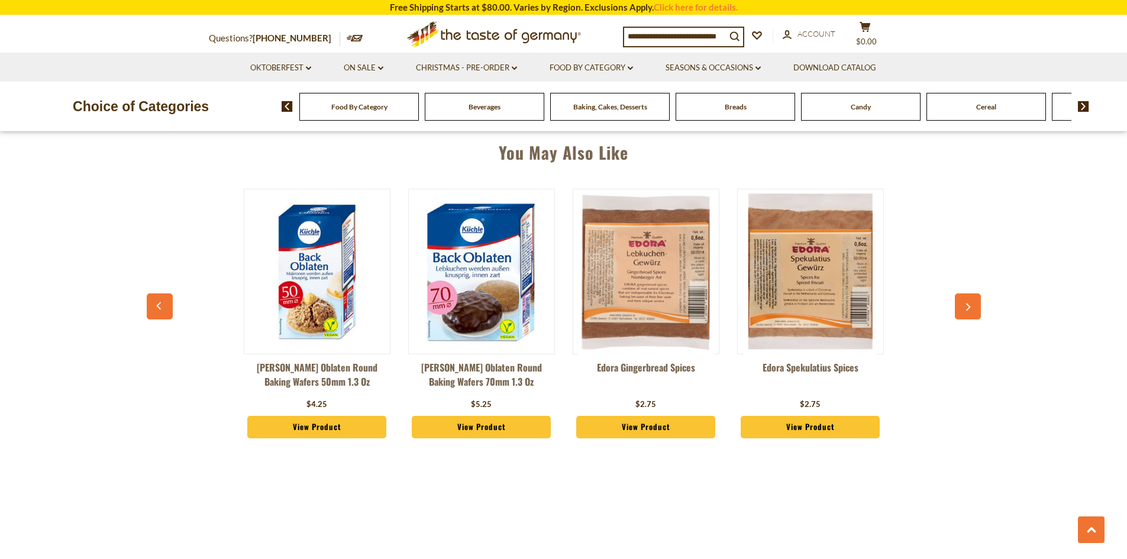
click at [971, 304] on icon "button" at bounding box center [968, 308] width 8 height 8
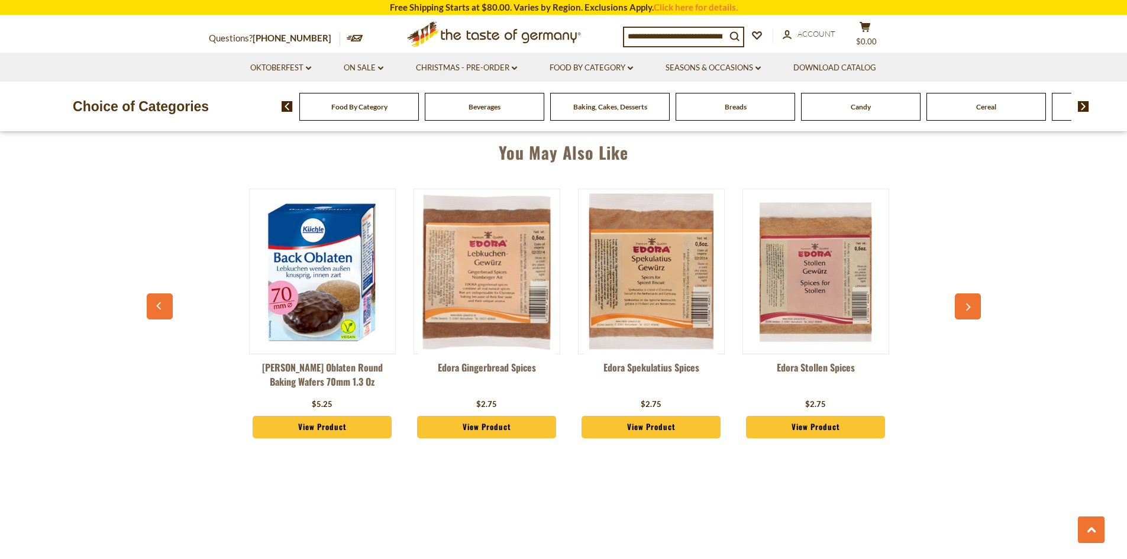
scroll to position [0, 1481]
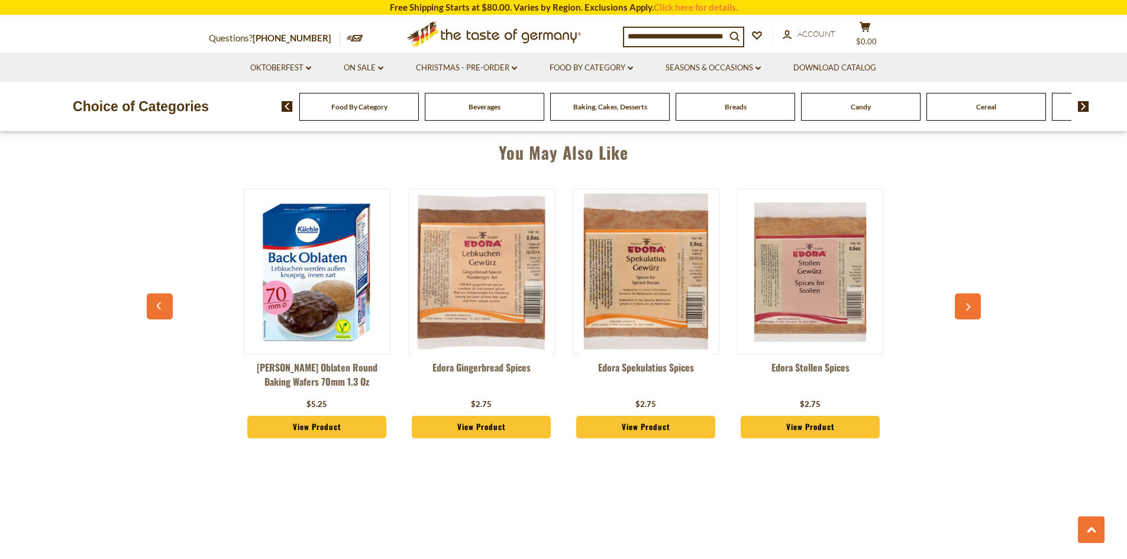
click at [971, 304] on icon "button" at bounding box center [968, 308] width 8 height 8
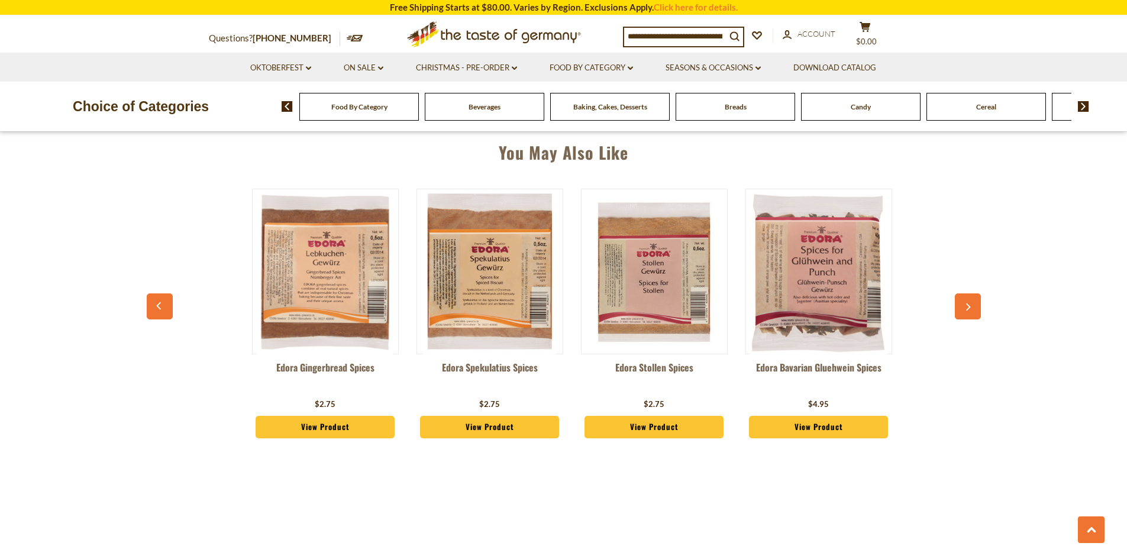
scroll to position [0, 1645]
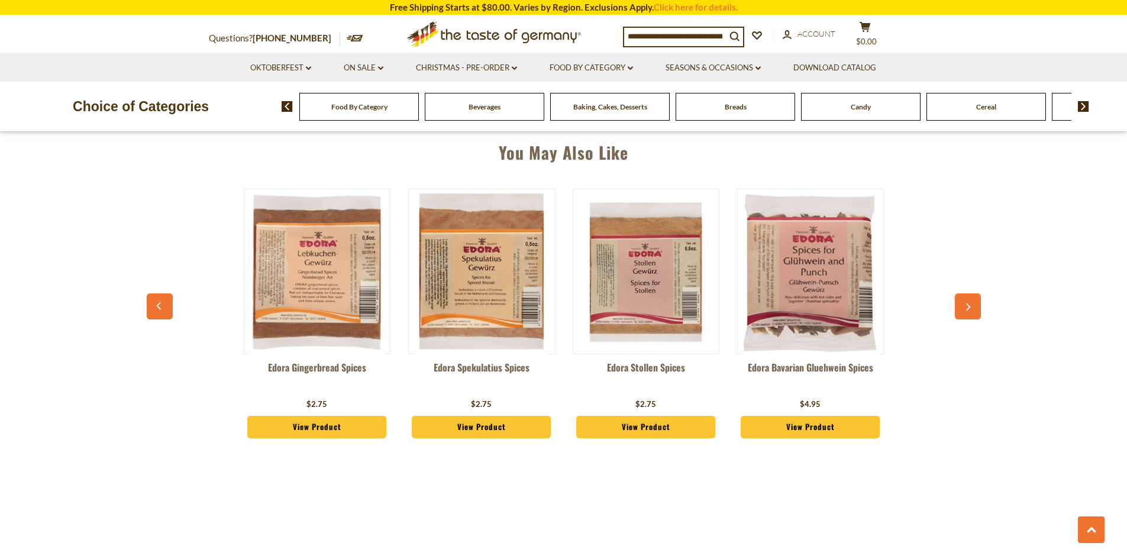
click at [971, 304] on icon "button" at bounding box center [968, 308] width 8 height 8
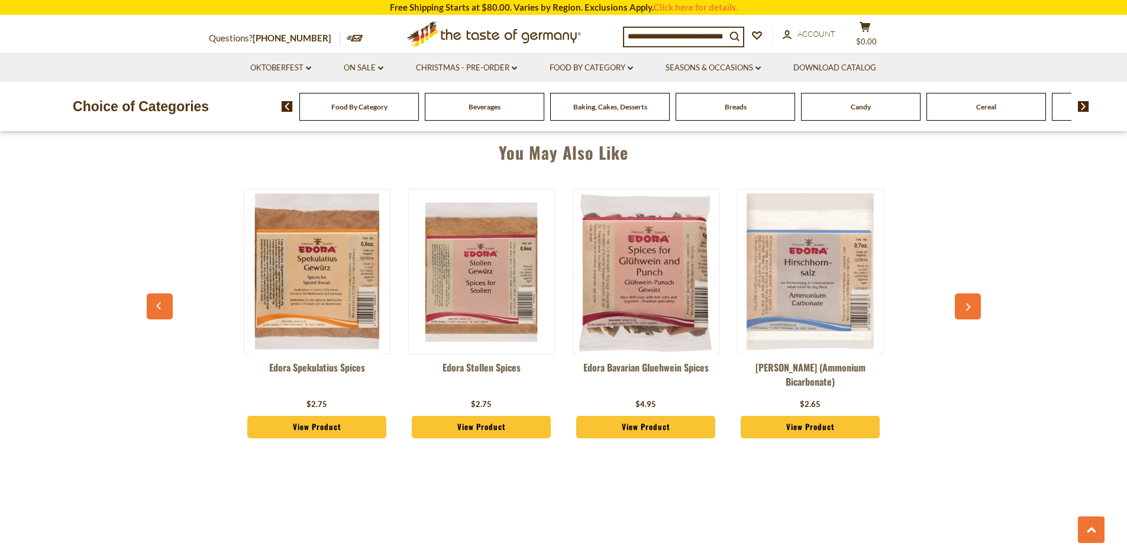
click at [971, 309] on icon "button" at bounding box center [968, 308] width 8 height 8
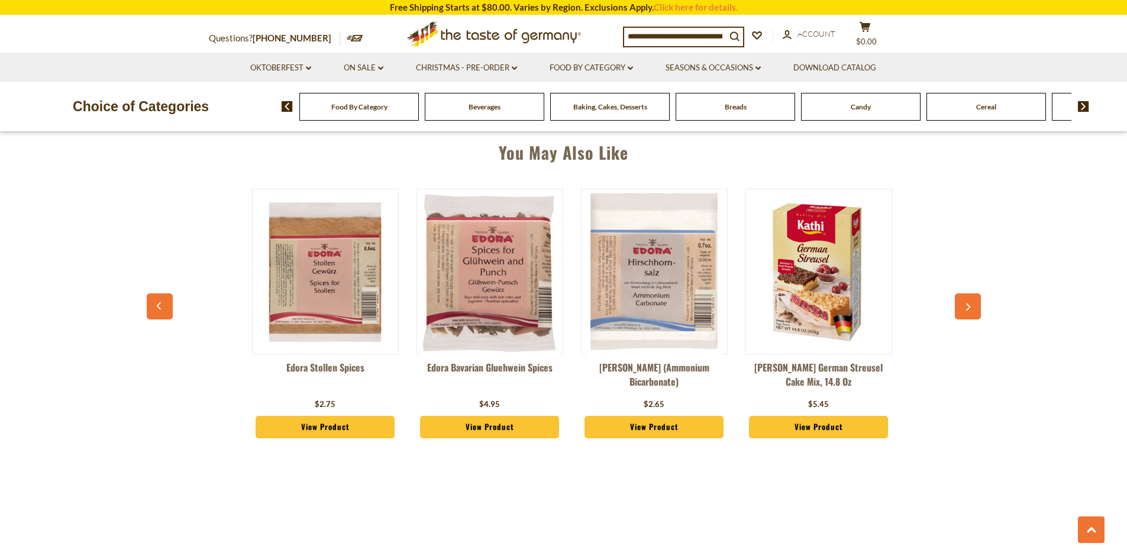
scroll to position [0, 1974]
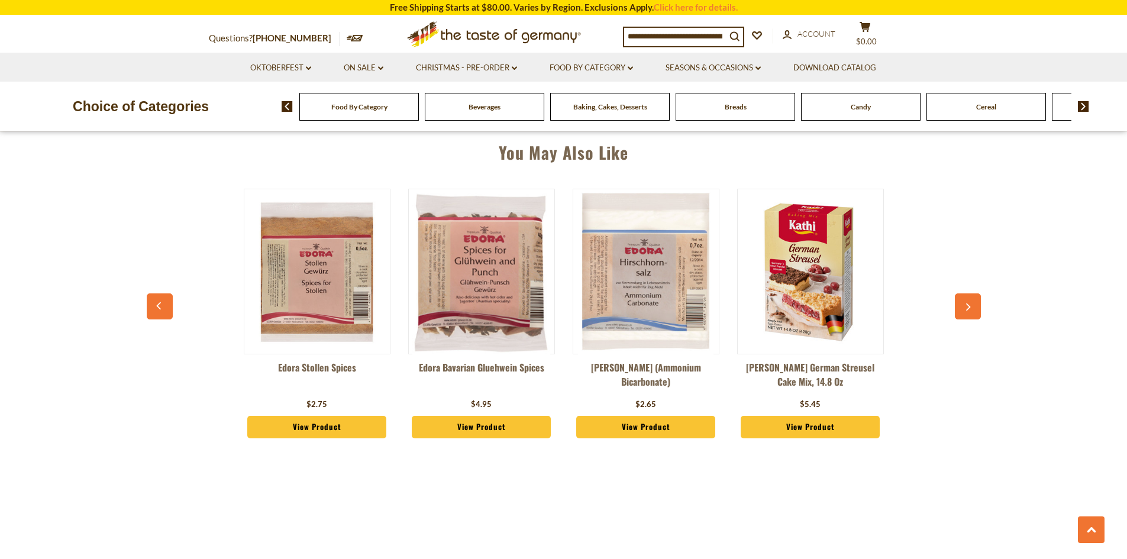
click at [971, 313] on button "button" at bounding box center [968, 307] width 26 height 26
click at [971, 304] on icon "button" at bounding box center [968, 308] width 8 height 8
click at [153, 304] on button "button" at bounding box center [160, 307] width 26 height 26
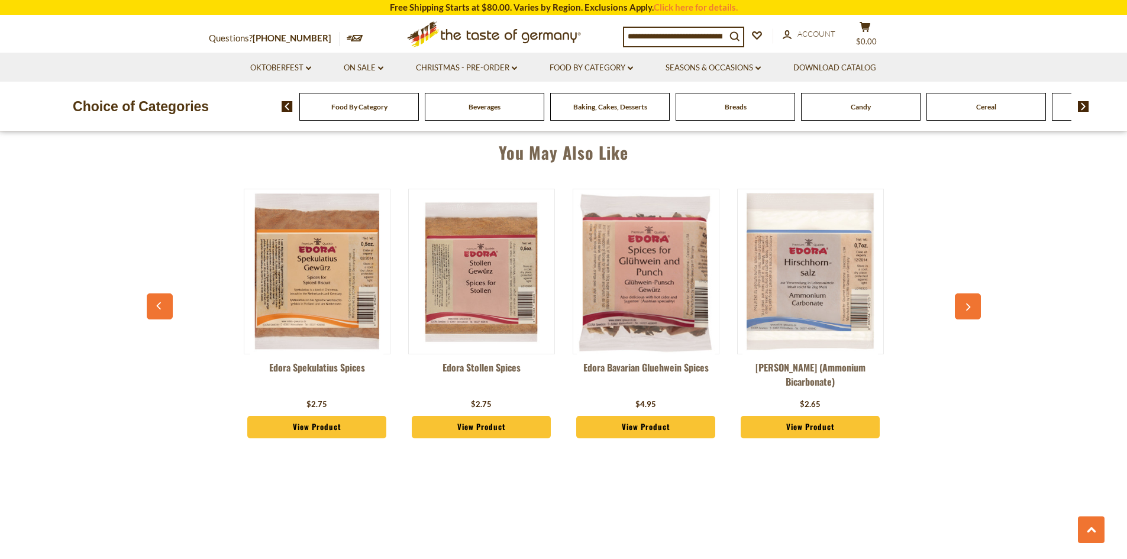
click at [153, 304] on button "button" at bounding box center [160, 307] width 26 height 26
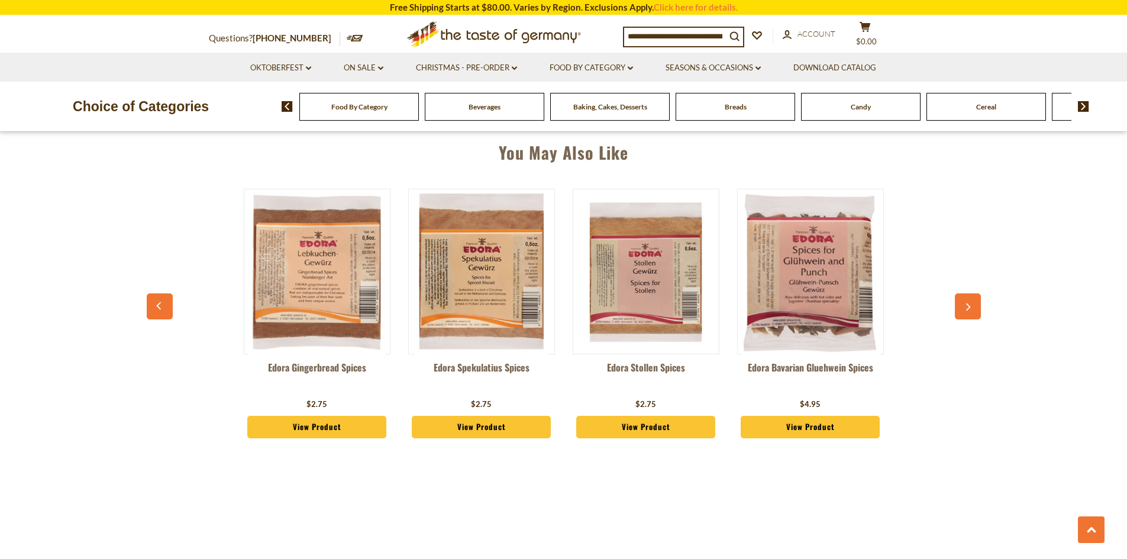
click at [153, 304] on button "button" at bounding box center [160, 307] width 26 height 26
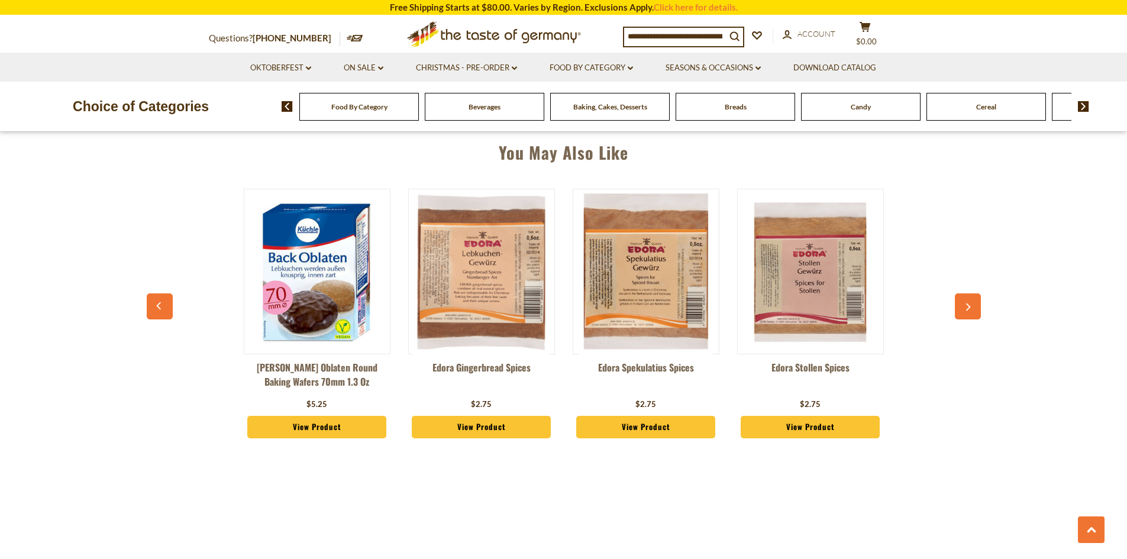
click at [153, 304] on button "button" at bounding box center [160, 307] width 26 height 26
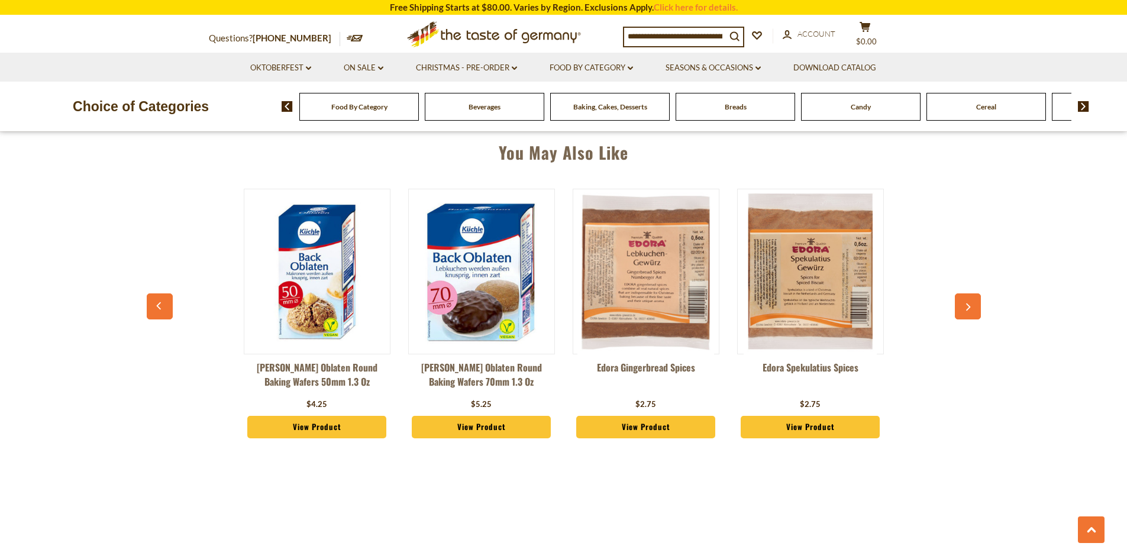
click at [153, 304] on button "button" at bounding box center [160, 307] width 26 height 26
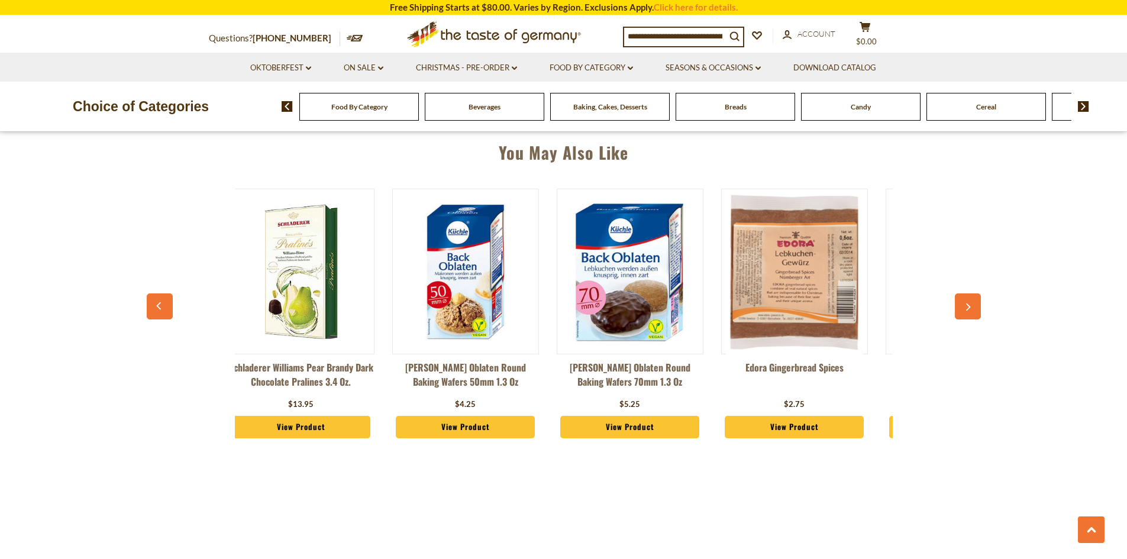
click at [153, 304] on button "button" at bounding box center [160, 307] width 26 height 26
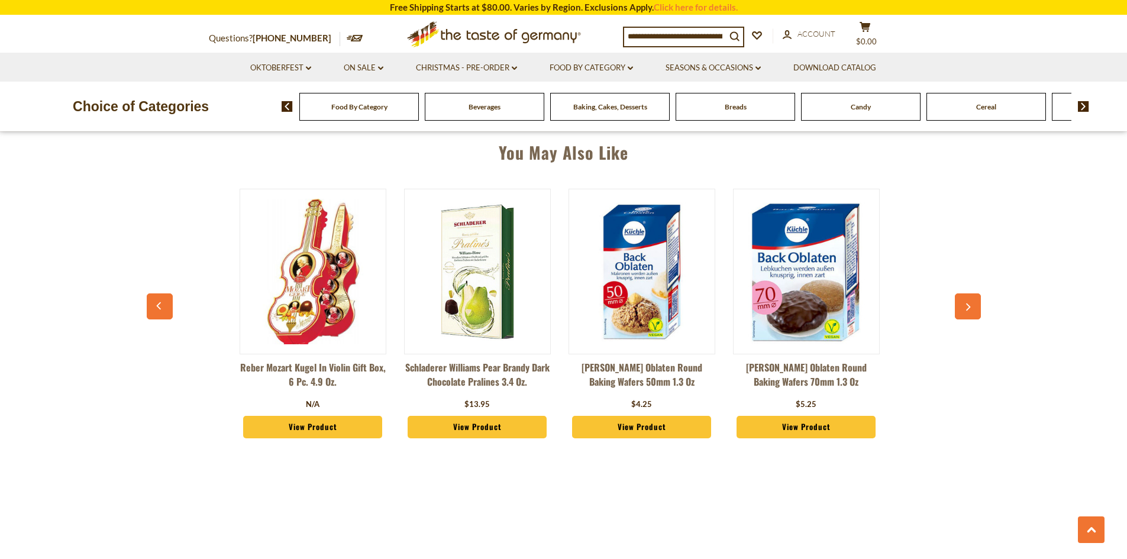
click at [153, 304] on button "button" at bounding box center [160, 307] width 26 height 26
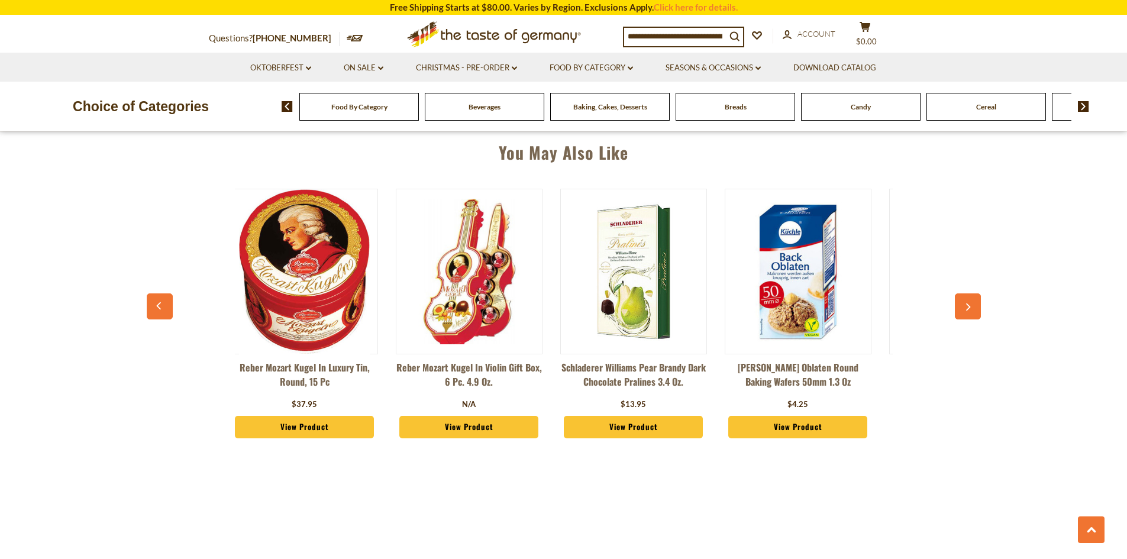
click at [153, 304] on button "button" at bounding box center [160, 307] width 26 height 26
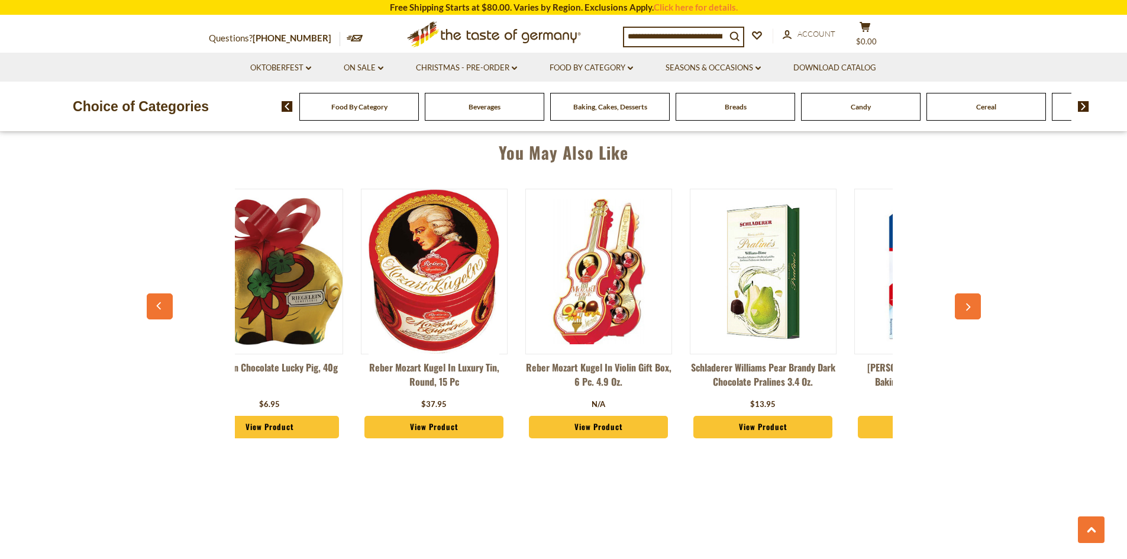
click at [153, 304] on button "button" at bounding box center [160, 307] width 26 height 26
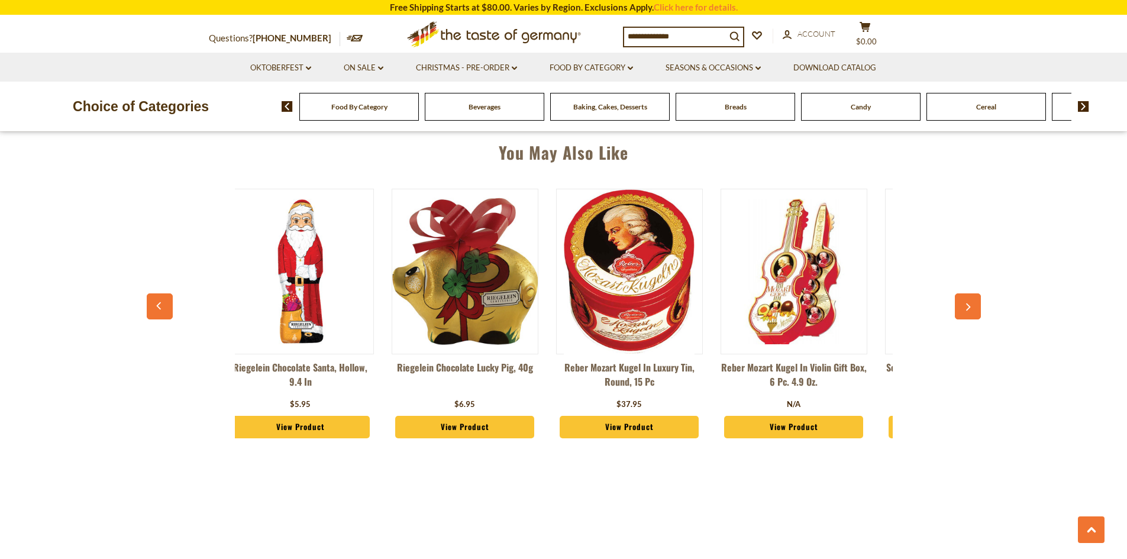
click at [153, 304] on button "button" at bounding box center [160, 307] width 26 height 26
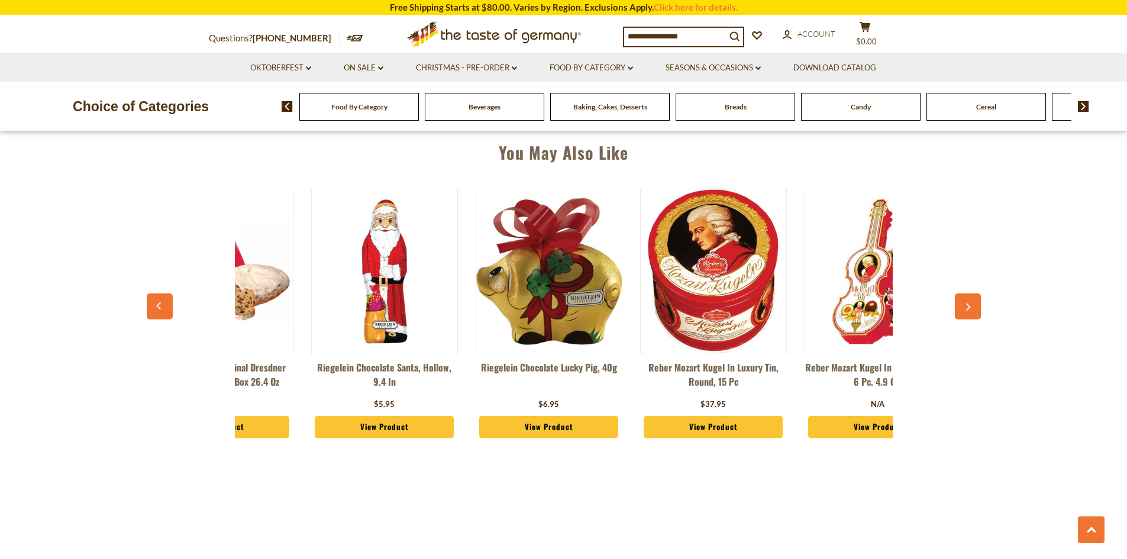
click at [153, 304] on button "button" at bounding box center [160, 307] width 26 height 26
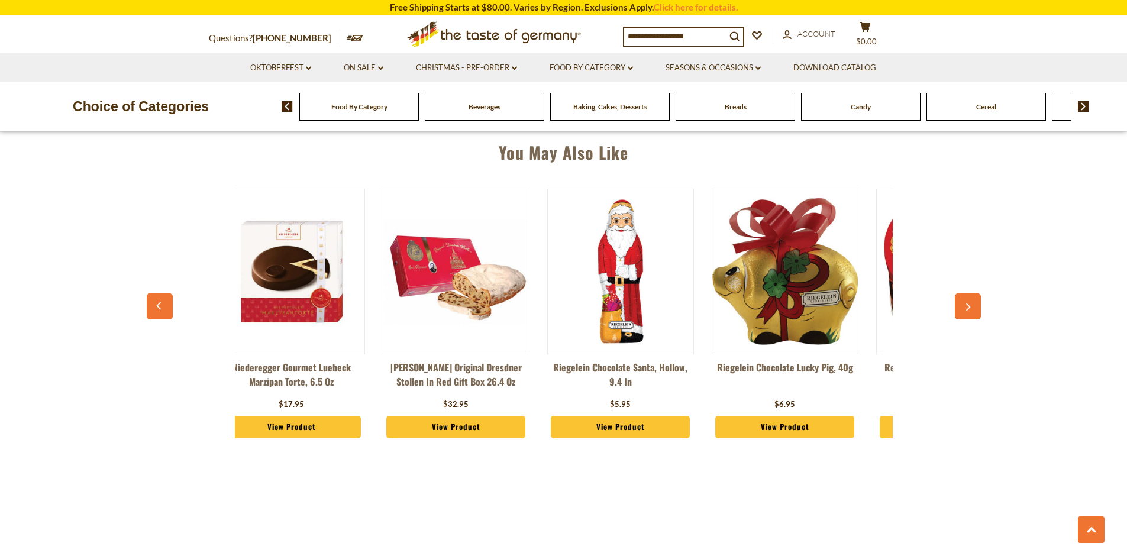
click at [153, 304] on button "button" at bounding box center [160, 307] width 26 height 26
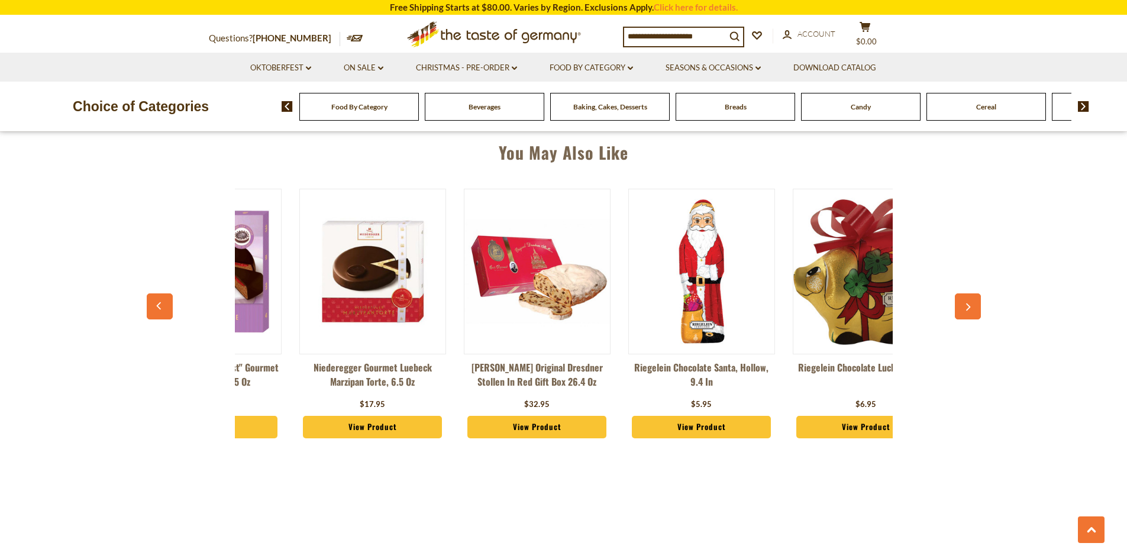
scroll to position [0, 28]
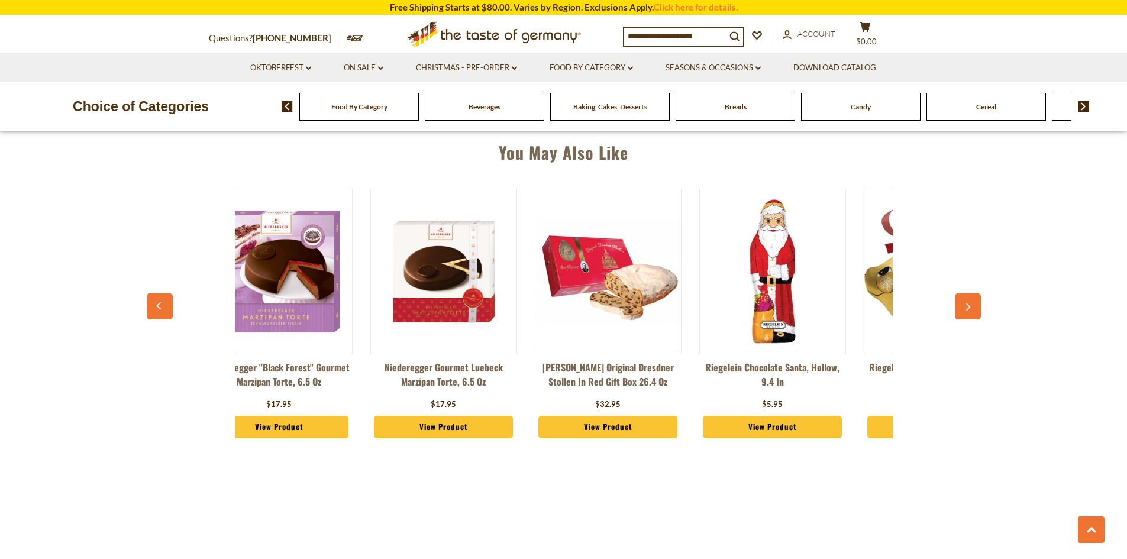
click at [153, 304] on button "button" at bounding box center [160, 307] width 26 height 26
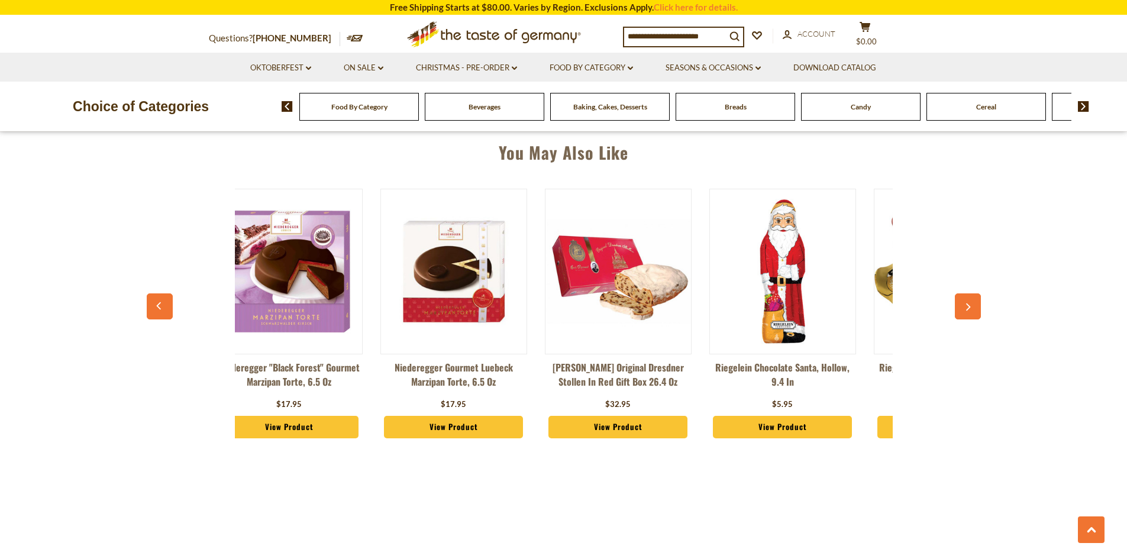
scroll to position [0, 0]
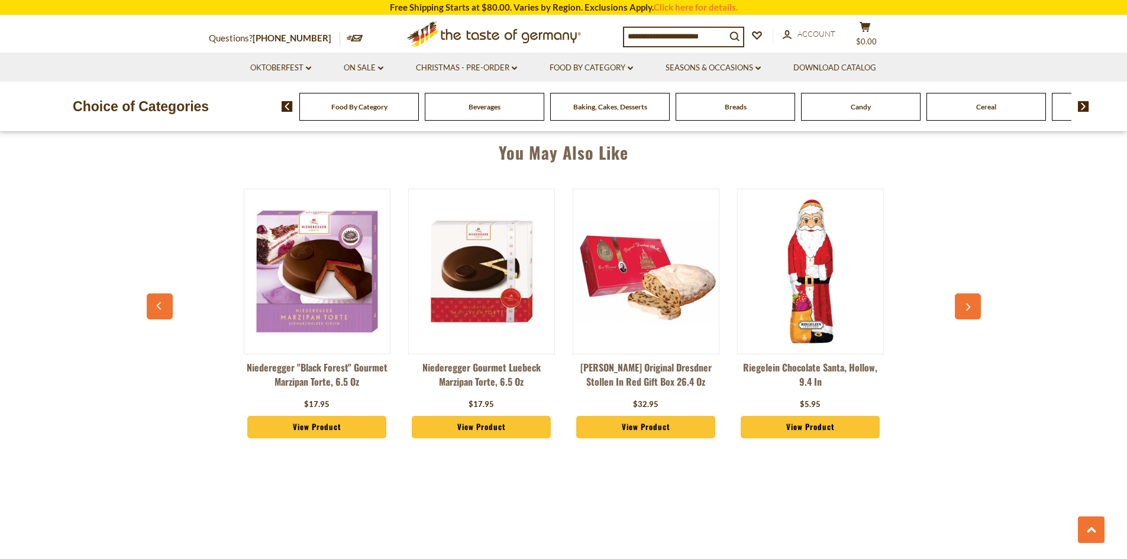
click at [153, 304] on button "button" at bounding box center [160, 307] width 26 height 26
click at [708, 65] on link "Seasons & Occasions dropdown_arrow" at bounding box center [713, 68] width 95 height 13
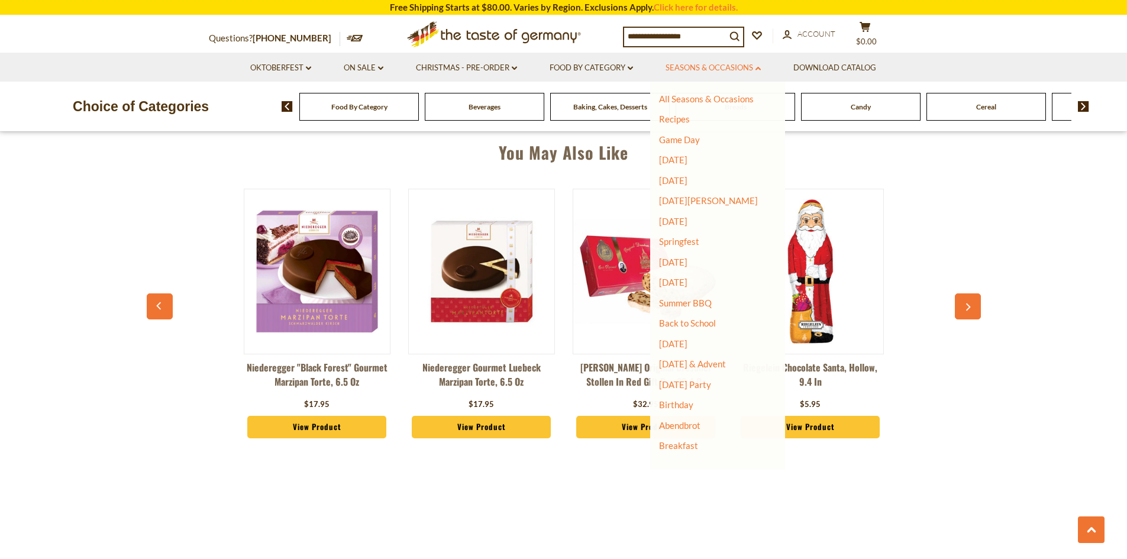
click at [708, 65] on link "Seasons & Occasions dropdown_arrow" at bounding box center [713, 68] width 95 height 13
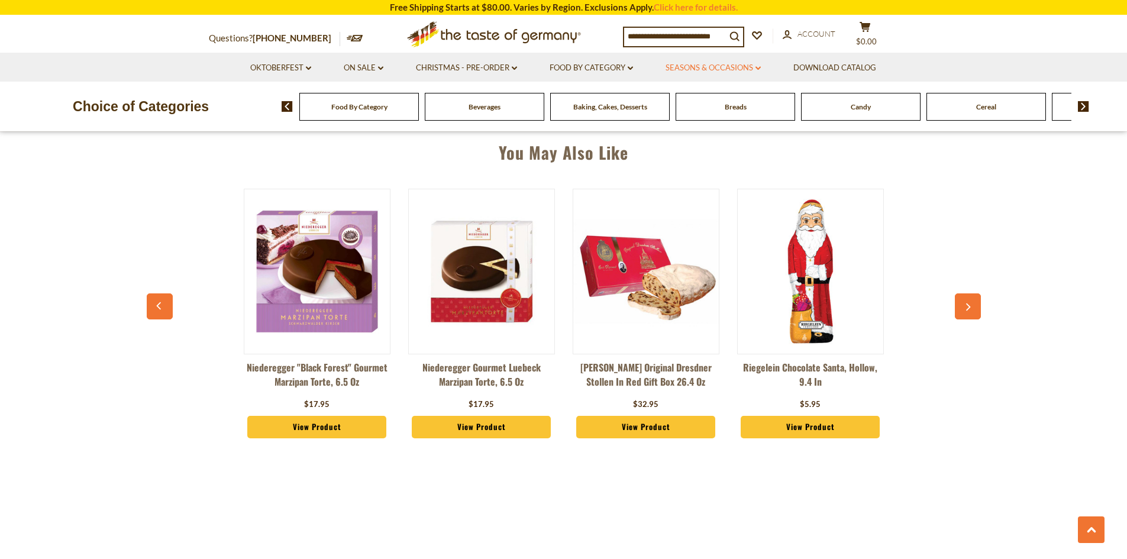
click at [707, 69] on link "Seasons & Occasions dropdown_arrow" at bounding box center [713, 68] width 95 height 13
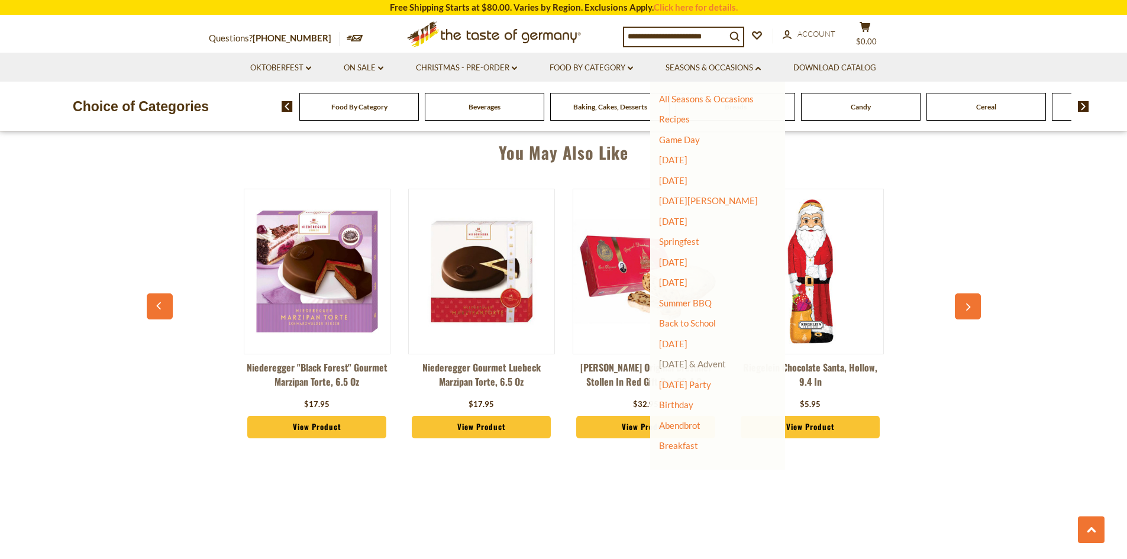
click at [707, 366] on link "[DATE] & Advent" at bounding box center [692, 364] width 67 height 11
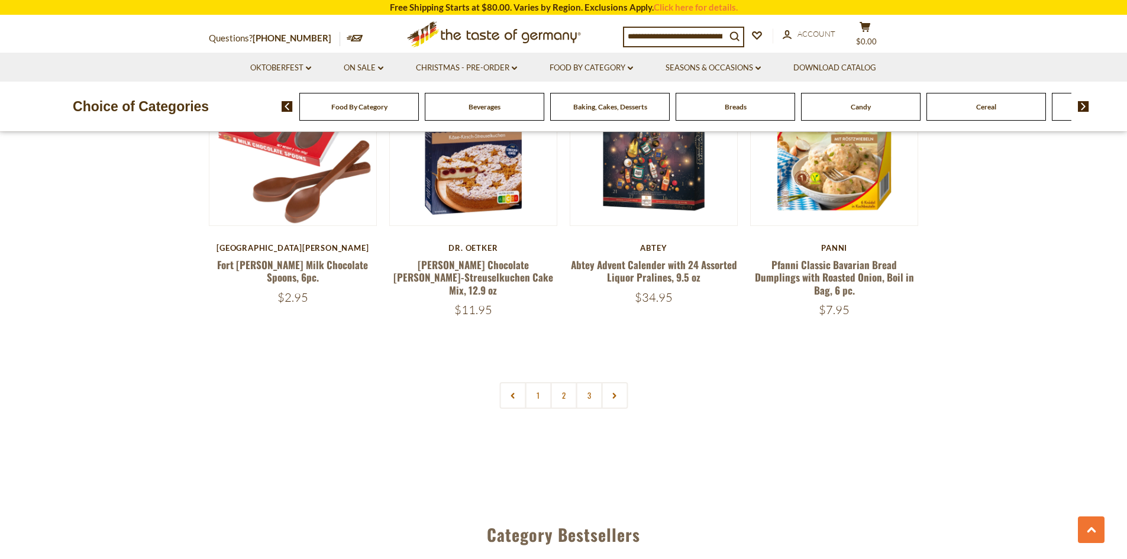
scroll to position [2785, 0]
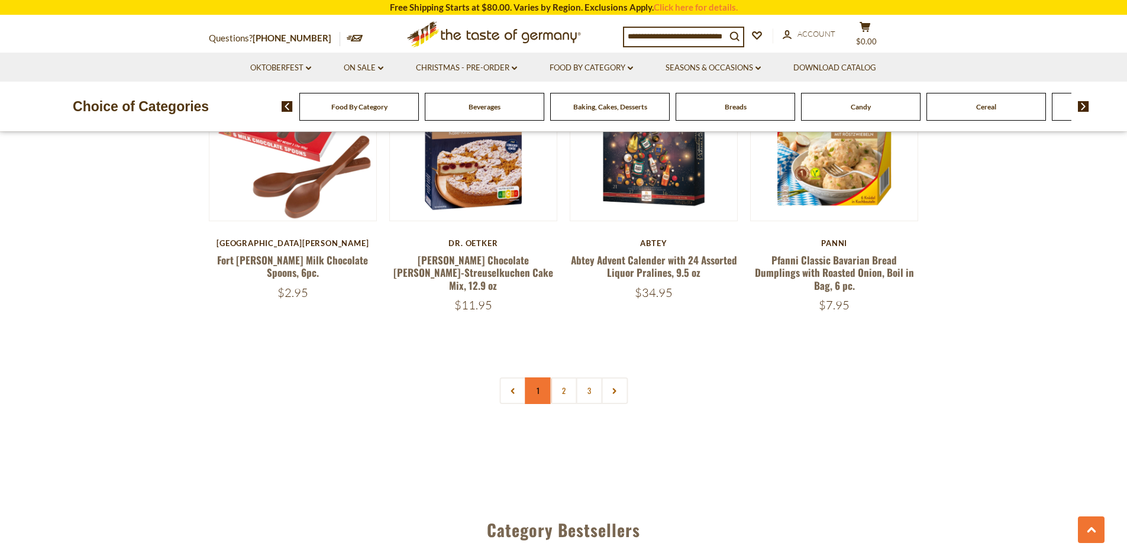
click at [535, 378] on link "1" at bounding box center [538, 391] width 27 height 27
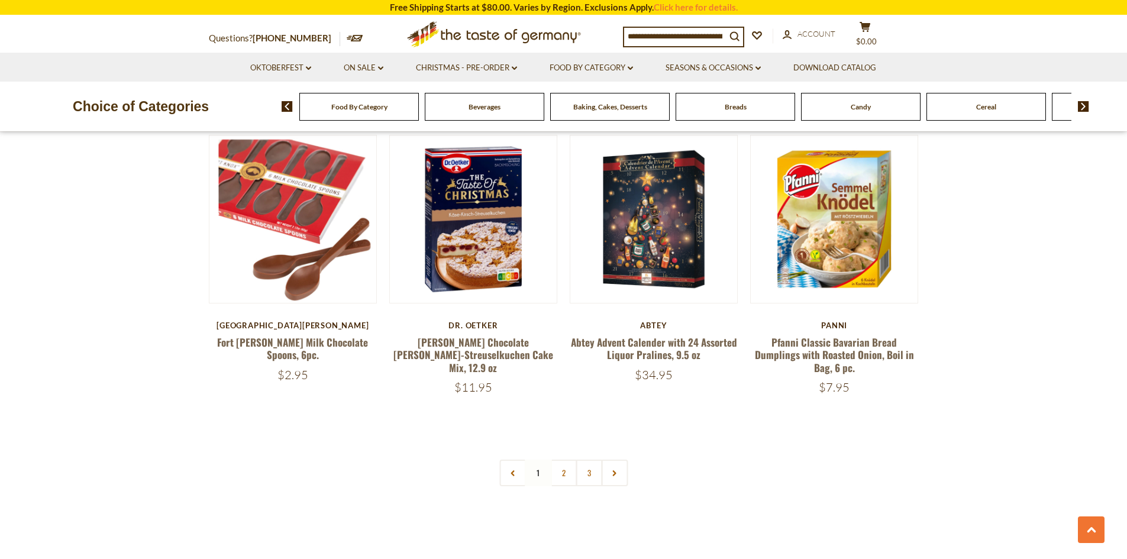
scroll to position [2717, 0]
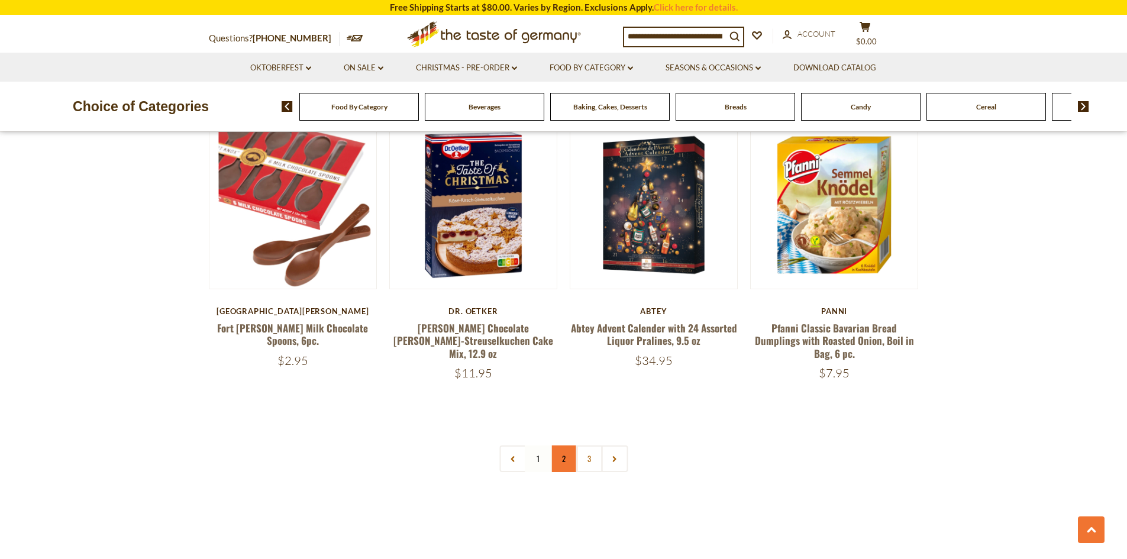
click at [561, 446] on link "2" at bounding box center [563, 459] width 27 height 27
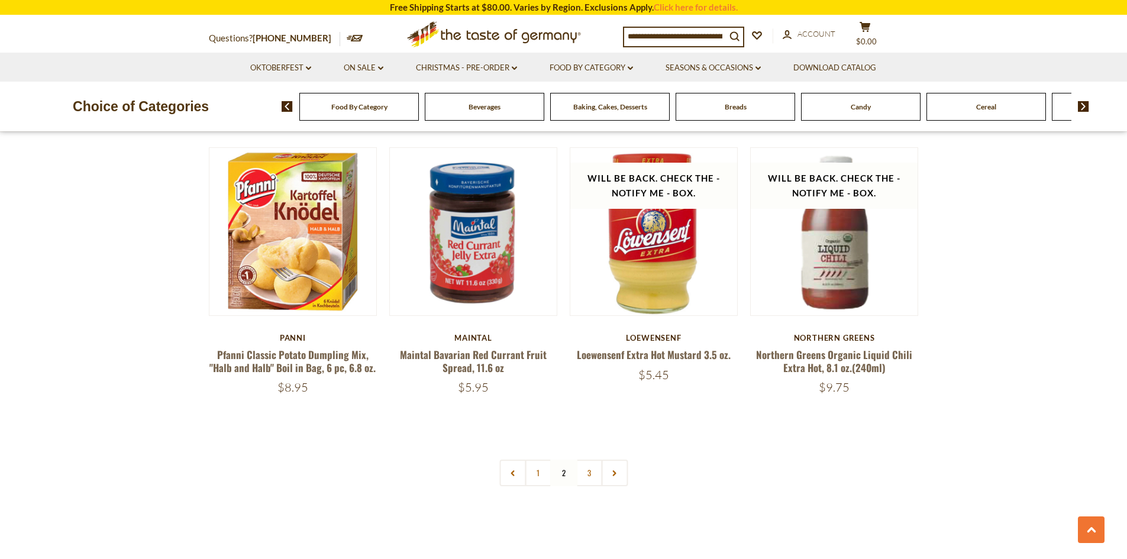
scroll to position [2727, 0]
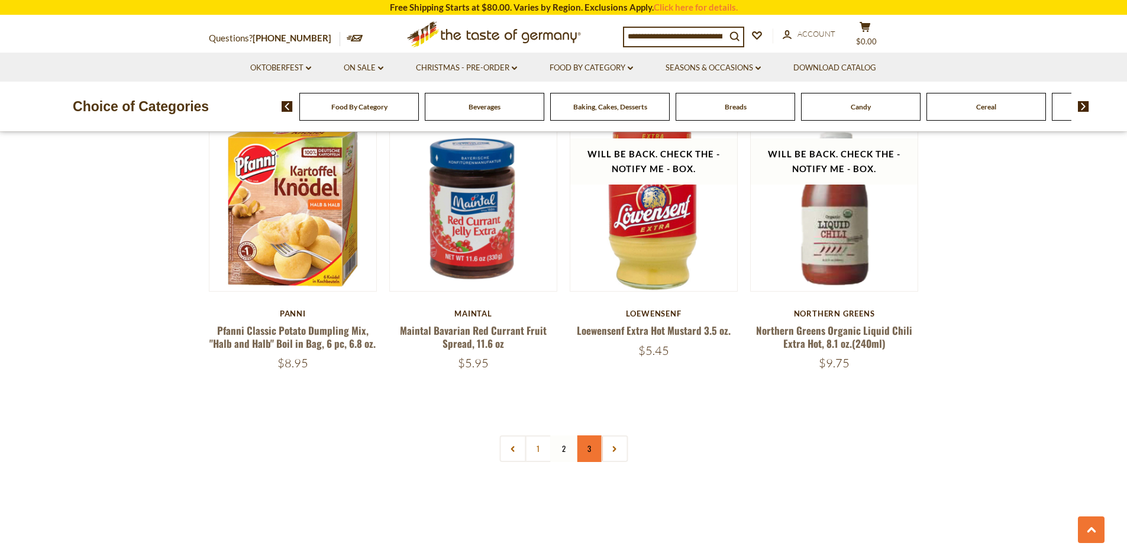
click at [589, 436] on link "3" at bounding box center [589, 449] width 27 height 27
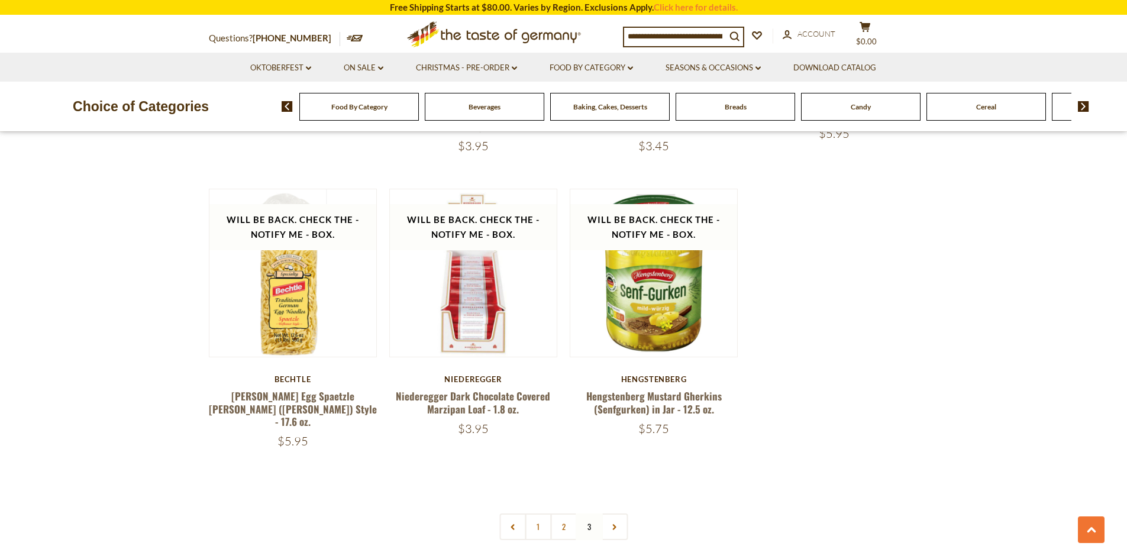
scroll to position [1246, 0]
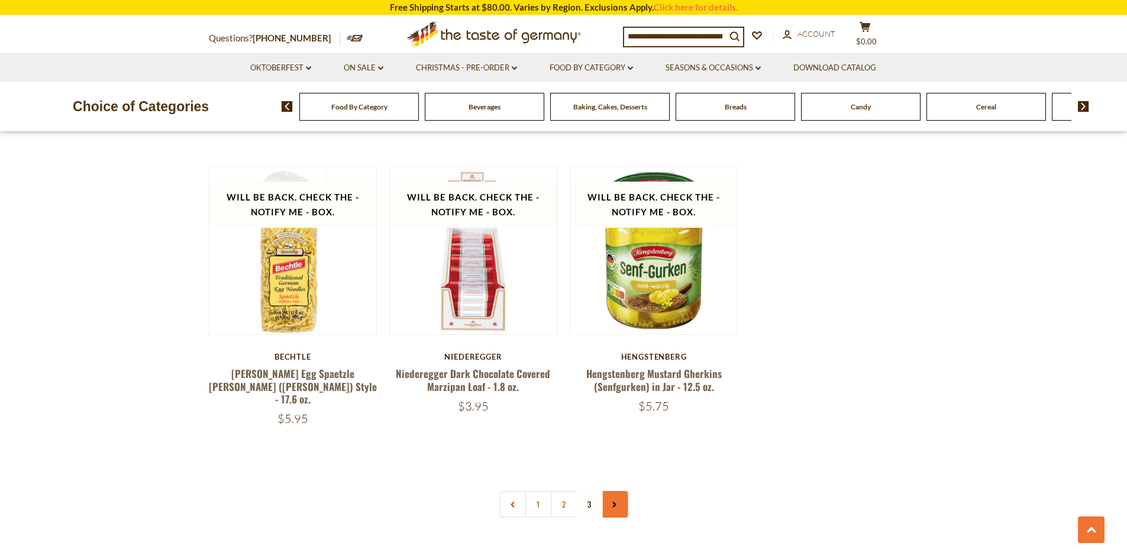
click at [616, 502] on icon at bounding box center [614, 505] width 7 height 6
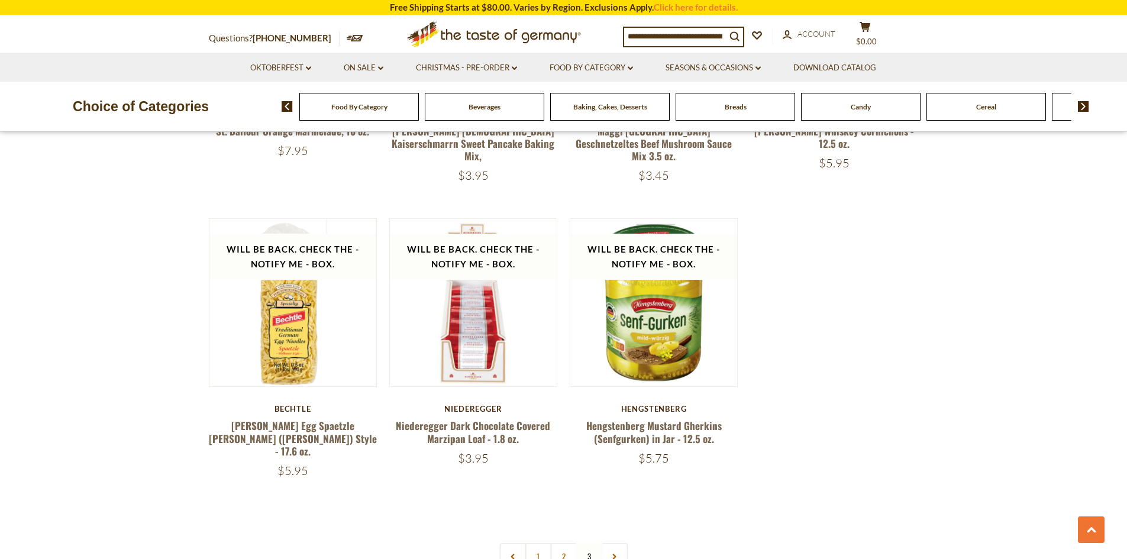
scroll to position [1232, 0]
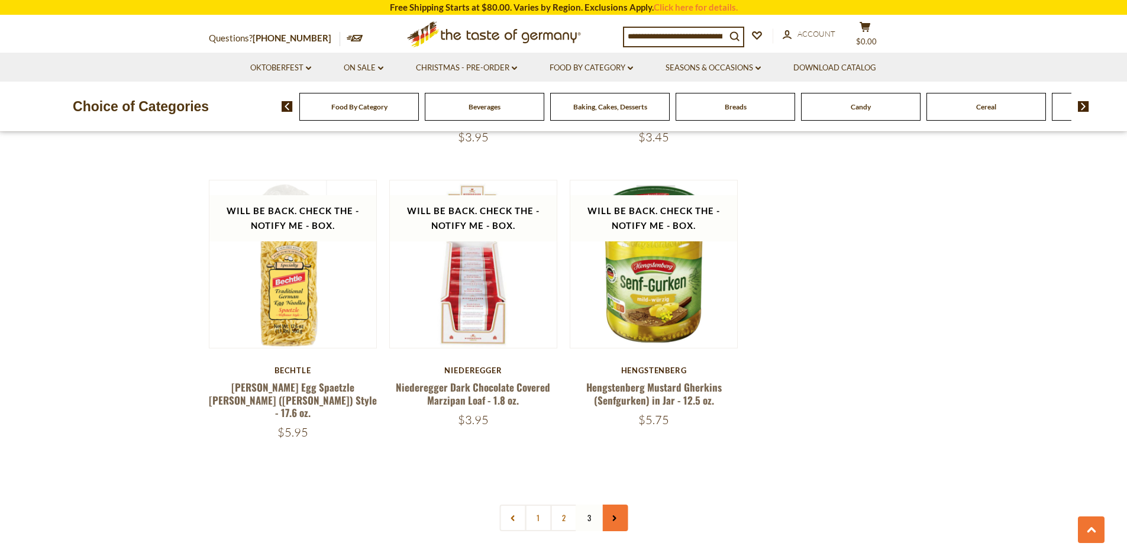
click at [616, 515] on icon at bounding box center [614, 518] width 7 height 6
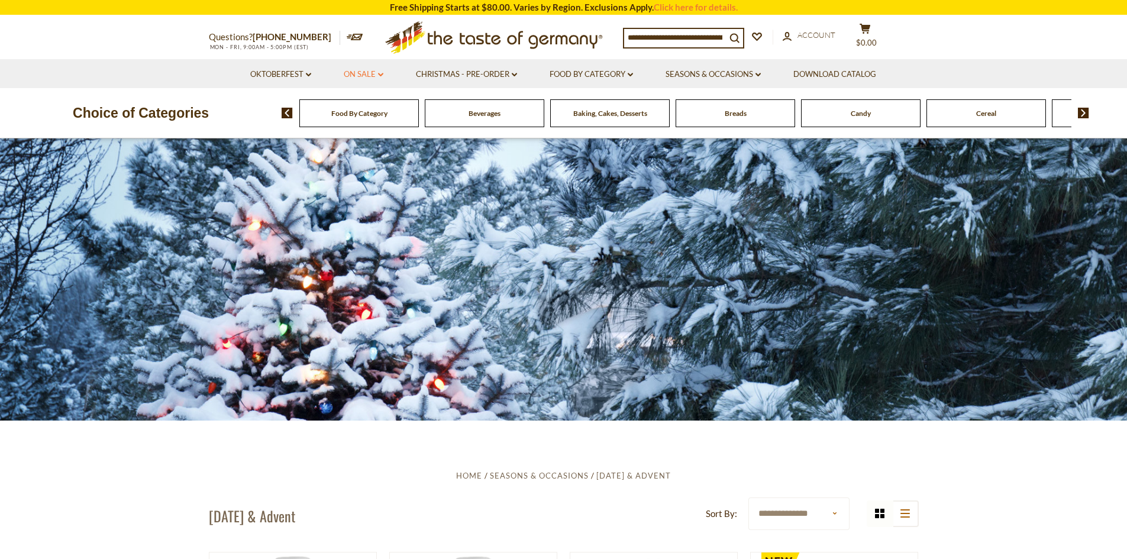
click at [370, 78] on link "On Sale dropdown_arrow" at bounding box center [364, 74] width 40 height 13
click at [363, 108] on link "All On Sale" at bounding box center [358, 105] width 43 height 11
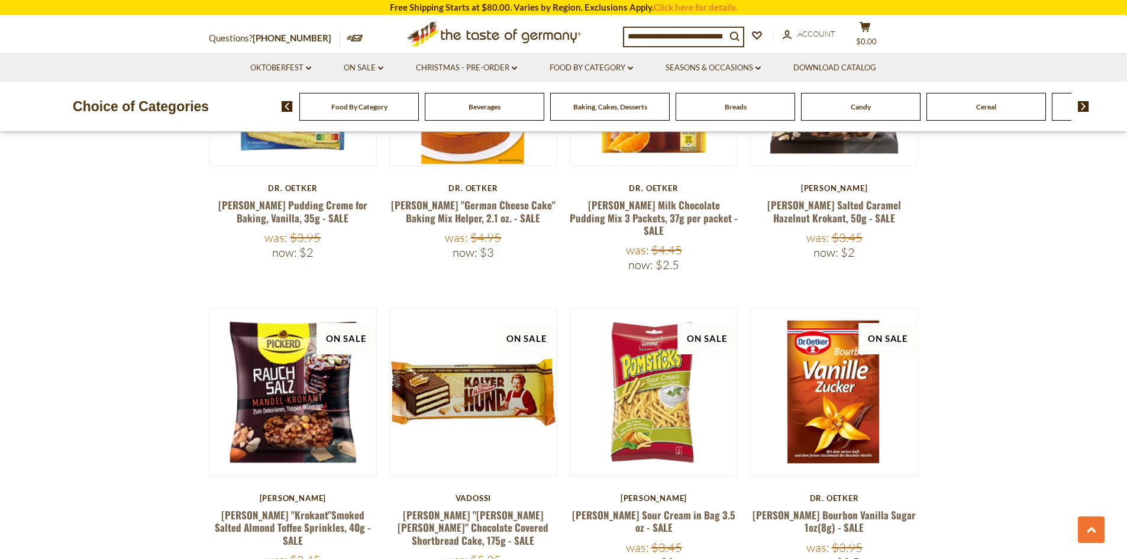
scroll to position [2135, 0]
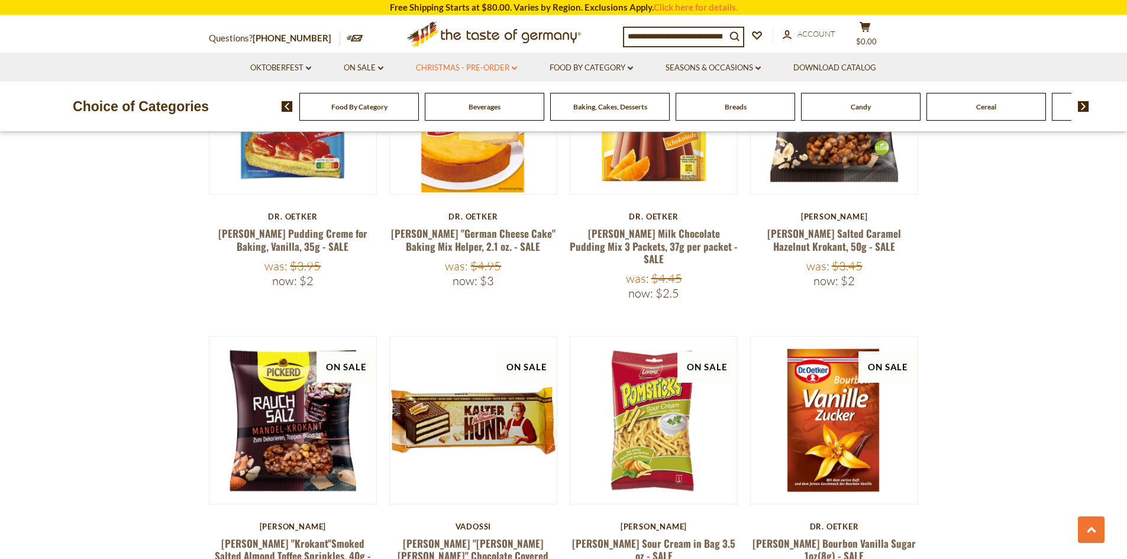
click at [455, 66] on link "Christmas - PRE-ORDER dropdown_arrow" at bounding box center [466, 68] width 101 height 13
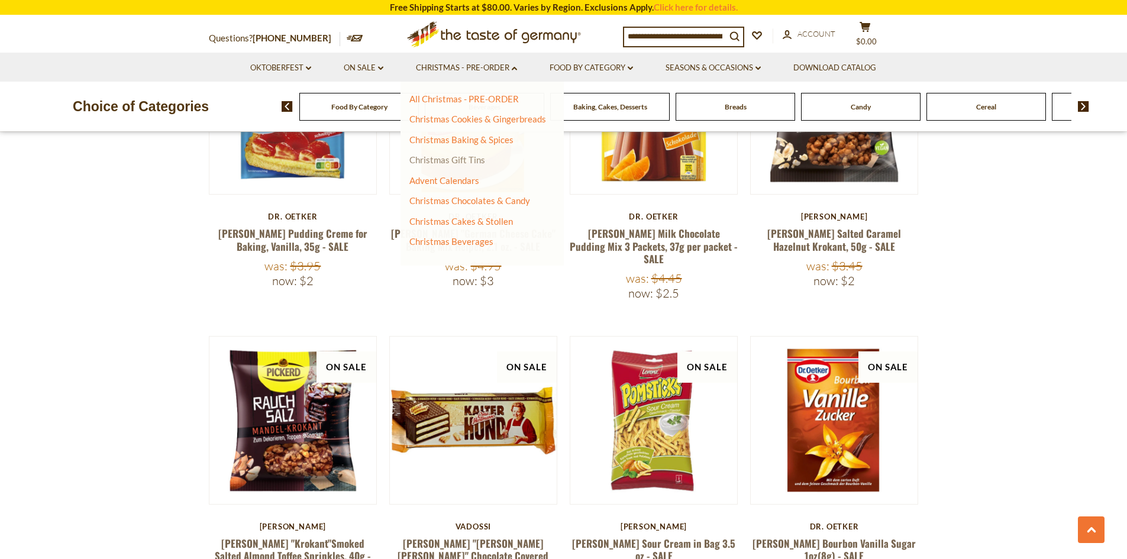
click at [449, 160] on link "Christmas Gift Tins" at bounding box center [448, 159] width 76 height 11
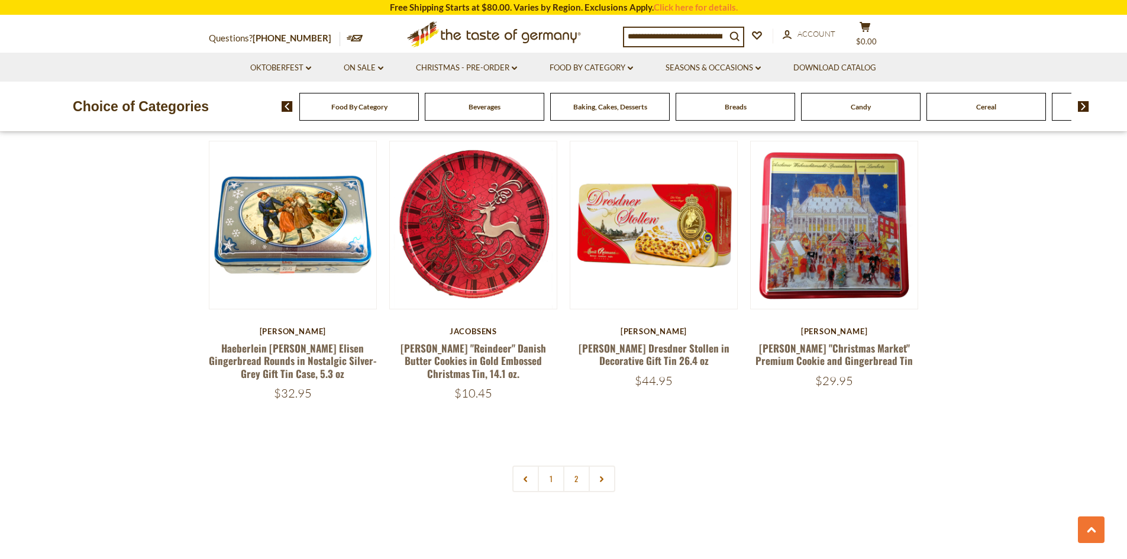
scroll to position [2615, 0]
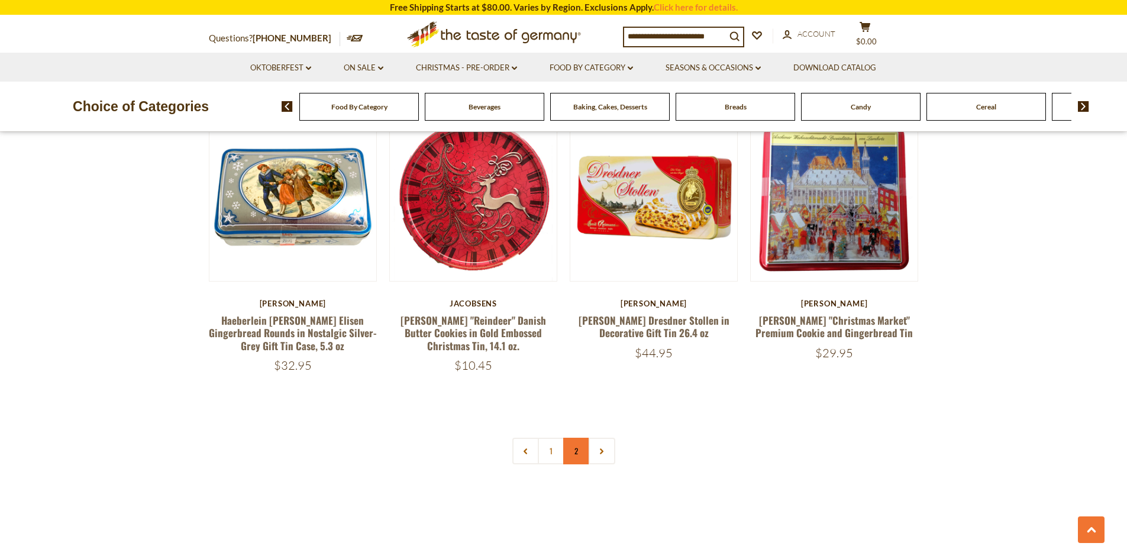
click at [575, 438] on link "2" at bounding box center [576, 451] width 27 height 27
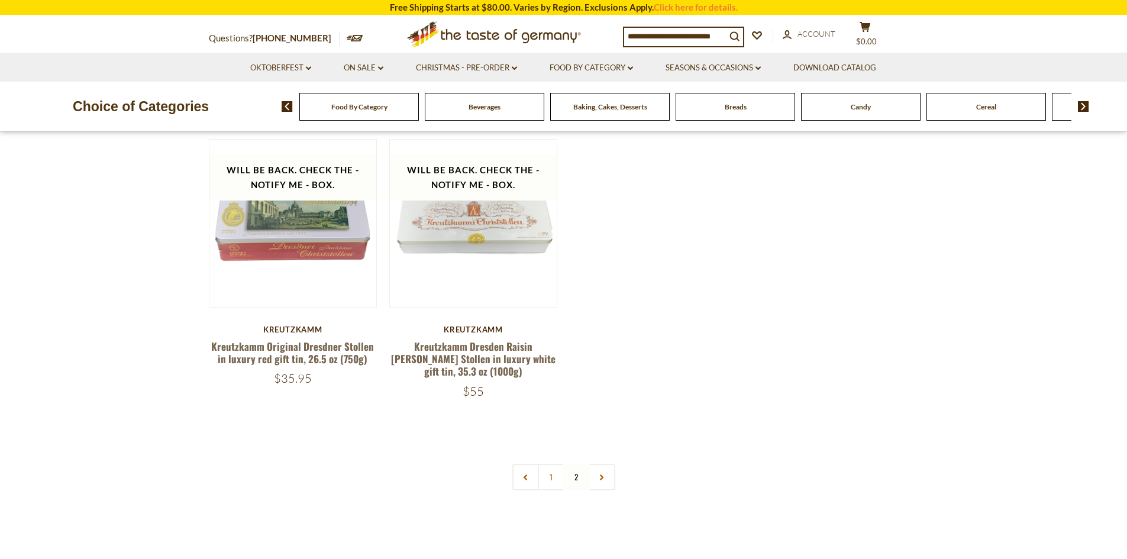
scroll to position [510, 0]
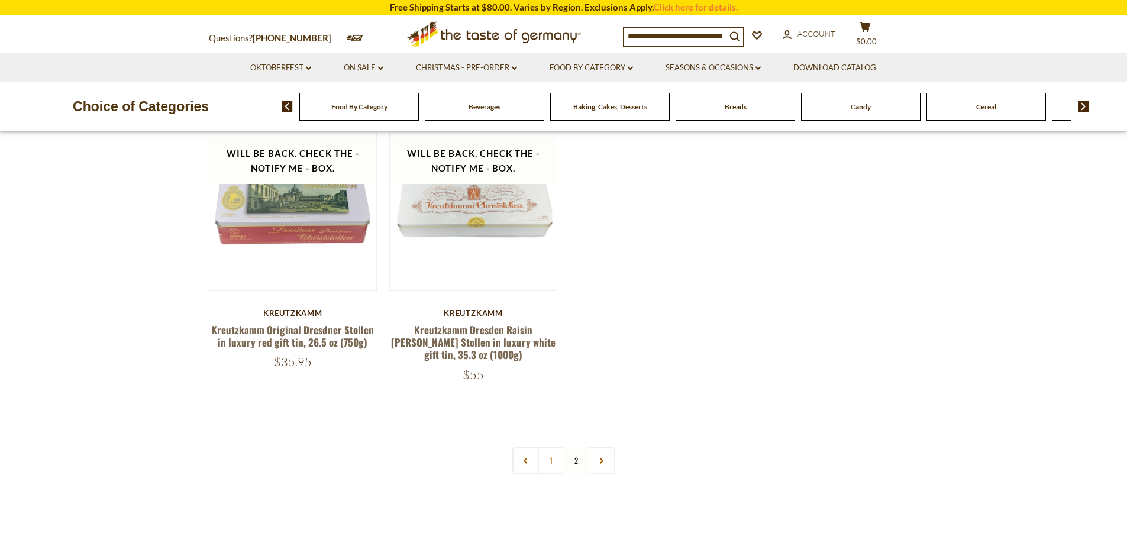
click at [575, 463] on nav "1 2" at bounding box center [564, 460] width 103 height 27
click at [574, 465] on nav "1 2" at bounding box center [564, 460] width 103 height 27
click at [599, 463] on icon at bounding box center [601, 461] width 7 height 6
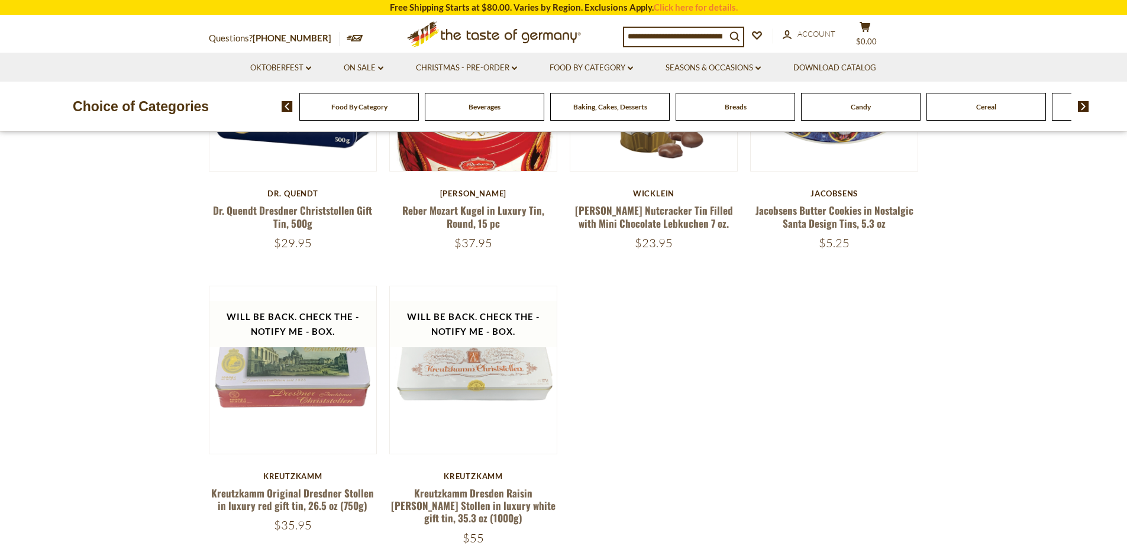
scroll to position [359, 0]
